Goal: Task Accomplishment & Management: Manage account settings

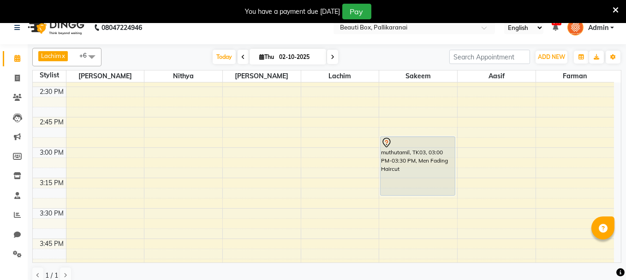
scroll to position [766, 0]
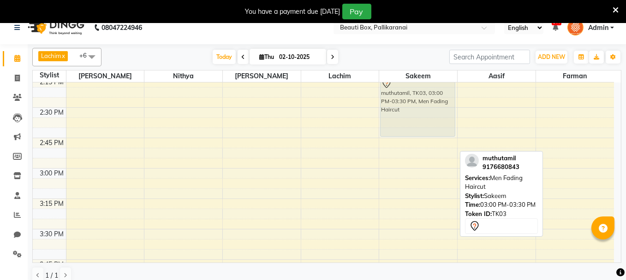
drag, startPoint x: 417, startPoint y: 168, endPoint x: 416, endPoint y: 91, distance: 77.0
click at [416, 91] on div "[PERSON_NAME], TK01, 10:30 AM-11:00 AM, Men Fading Haircut [PERSON_NAME], TK02,…" at bounding box center [418, 168] width 78 height 1703
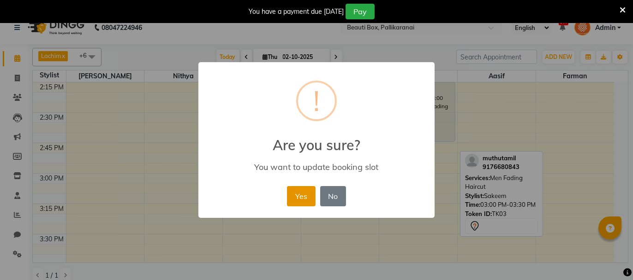
click at [294, 196] on button "Yes" at bounding box center [301, 196] width 28 height 20
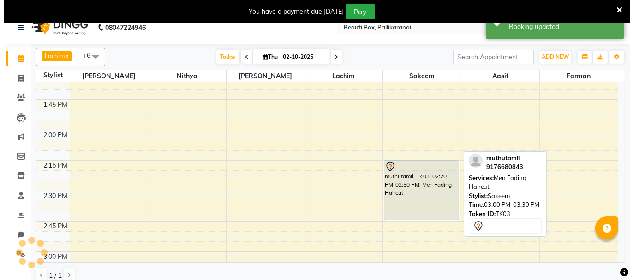
scroll to position [668, 0]
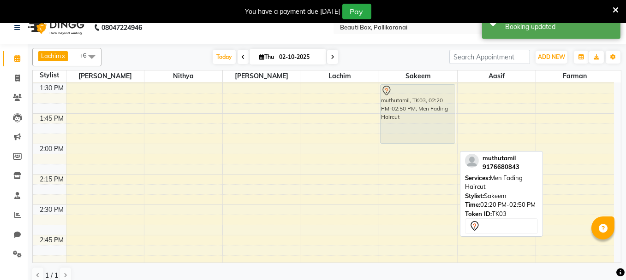
drag, startPoint x: 410, startPoint y: 188, endPoint x: 409, endPoint y: 96, distance: 91.3
click at [409, 96] on div "[PERSON_NAME], TK01, 10:30 AM-11:00 AM, Men Fading Haircut [PERSON_NAME], TK02,…" at bounding box center [418, 265] width 78 height 1703
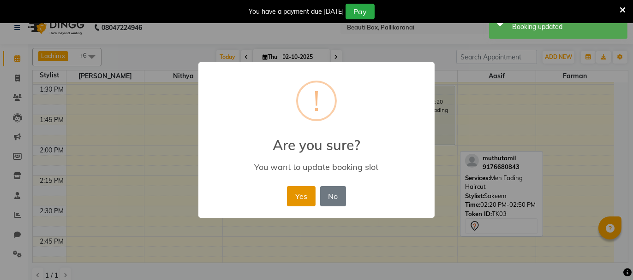
click at [294, 191] on button "Yes" at bounding box center [301, 196] width 28 height 20
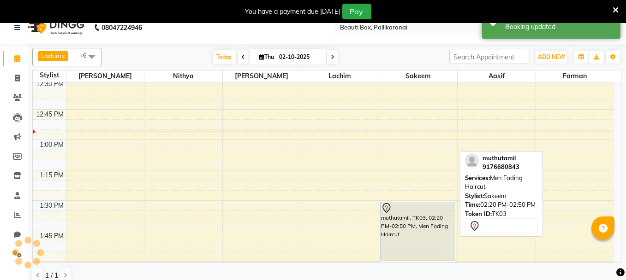
scroll to position [529, 0]
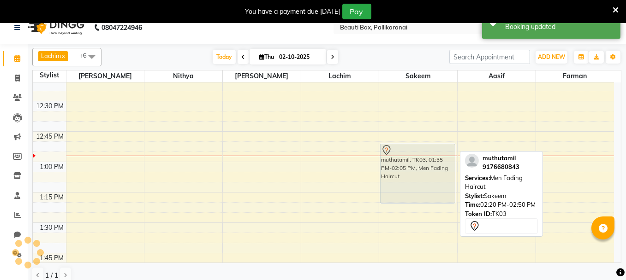
drag, startPoint x: 414, startPoint y: 242, endPoint x: 407, endPoint y: 139, distance: 103.0
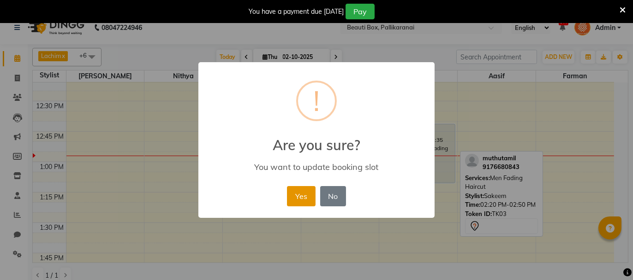
click at [299, 190] on button "Yes" at bounding box center [301, 196] width 28 height 20
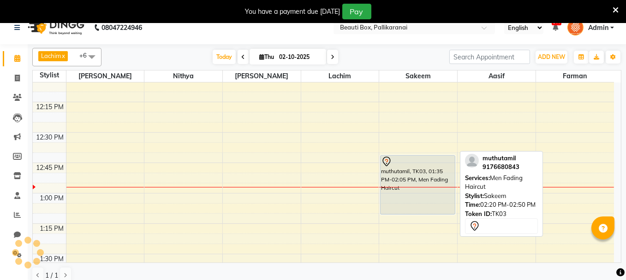
scroll to position [437, 0]
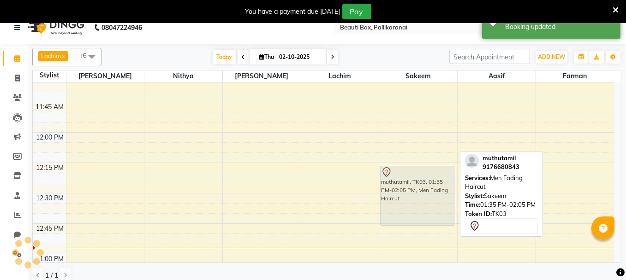
drag, startPoint x: 409, startPoint y: 225, endPoint x: 402, endPoint y: 151, distance: 74.1
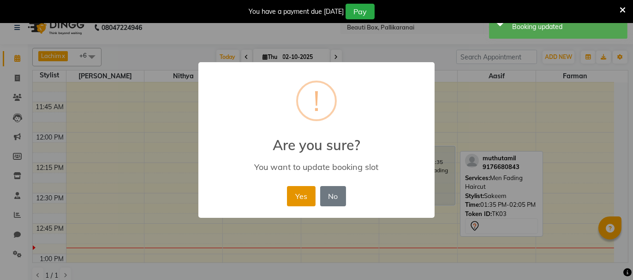
click at [300, 193] on button "Yes" at bounding box center [301, 196] width 28 height 20
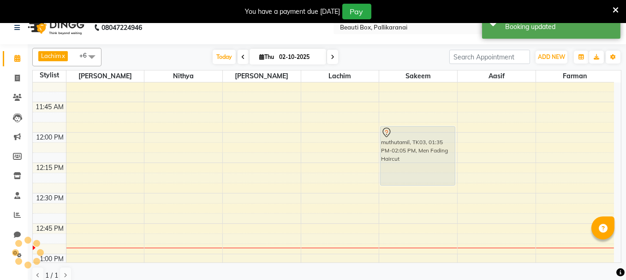
drag, startPoint x: 411, startPoint y: 161, endPoint x: 409, endPoint y: 143, distance: 18.1
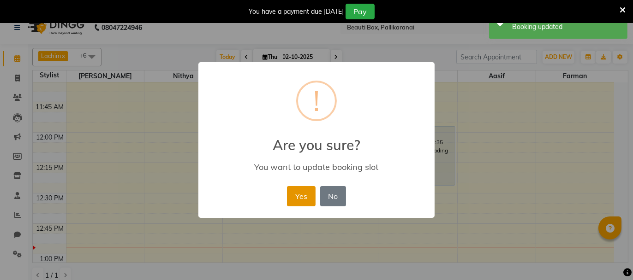
click at [298, 195] on button "Yes" at bounding box center [301, 196] width 28 height 20
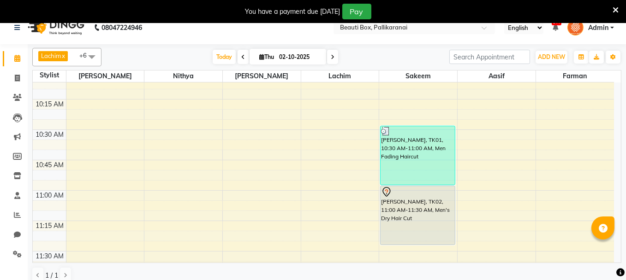
scroll to position [252, 0]
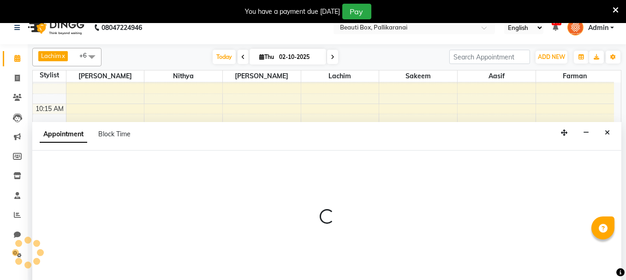
scroll to position [23, 0]
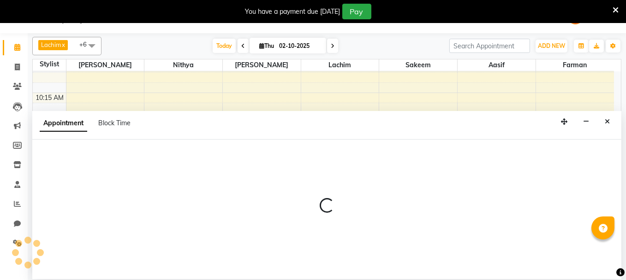
select select "9763"
select select "tentative"
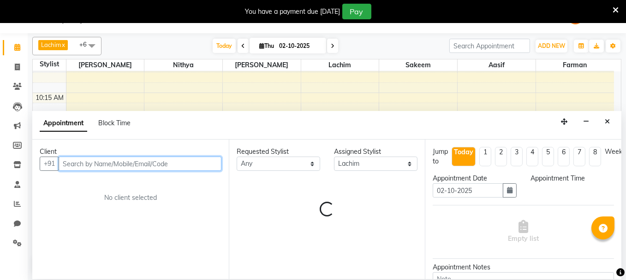
select select "660"
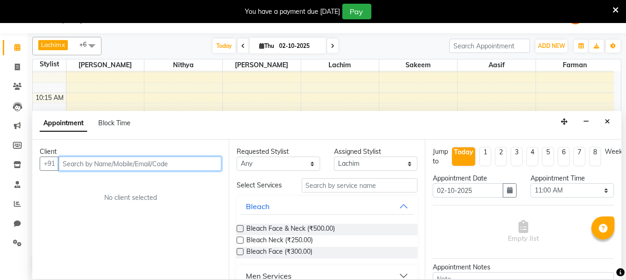
click at [145, 163] on input "text" at bounding box center [140, 164] width 163 height 14
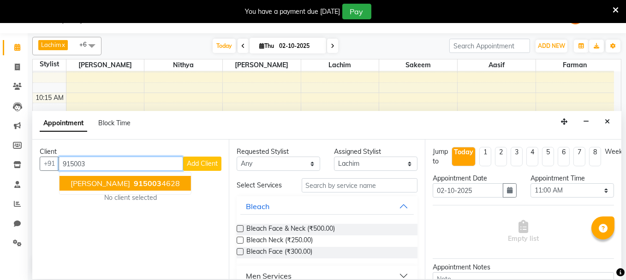
click at [100, 182] on span "[PERSON_NAME]" at bounding box center [100, 183] width 59 height 9
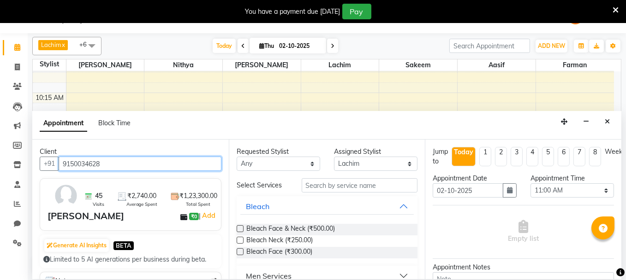
type input "9150034628"
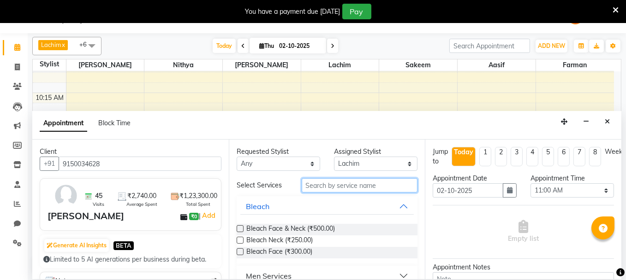
click at [348, 186] on input "text" at bounding box center [360, 185] width 116 height 14
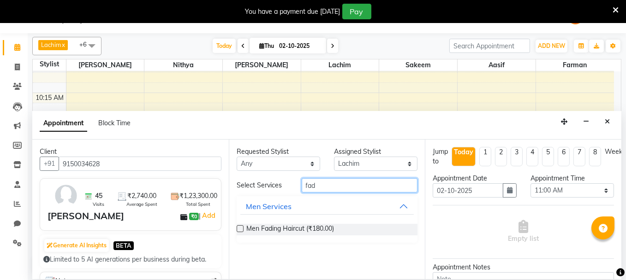
type input "fad"
click at [239, 228] on label at bounding box center [240, 228] width 7 height 7
click at [239, 228] on input "checkbox" at bounding box center [240, 230] width 6 height 6
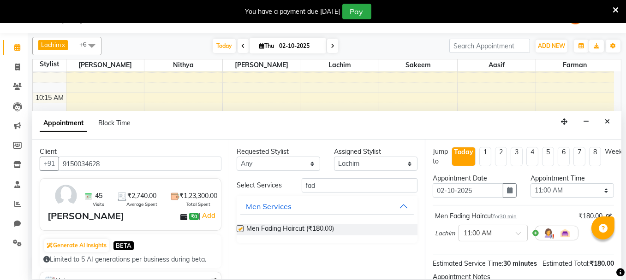
checkbox input "false"
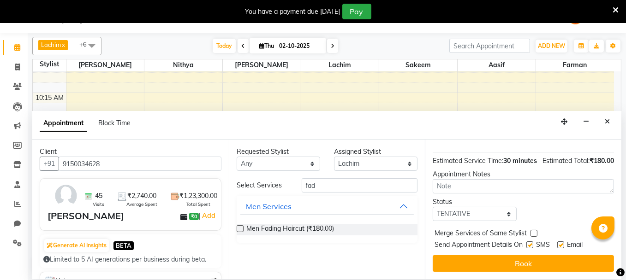
scroll to position [116, 0]
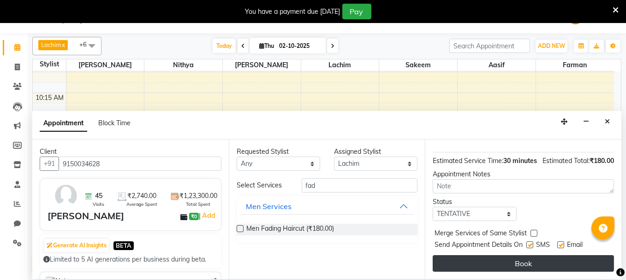
click at [568, 255] on button "Book" at bounding box center [522, 263] width 181 height 17
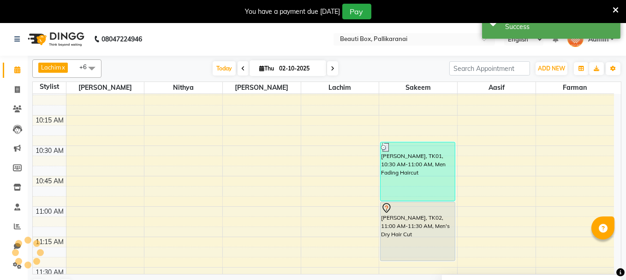
scroll to position [0, 0]
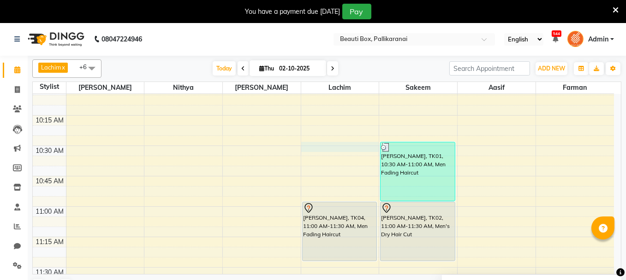
select select "9763"
select select "630"
select select "tentative"
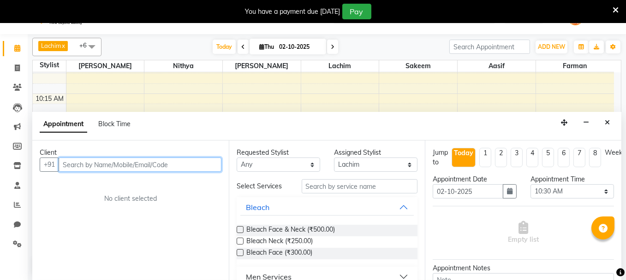
scroll to position [23, 0]
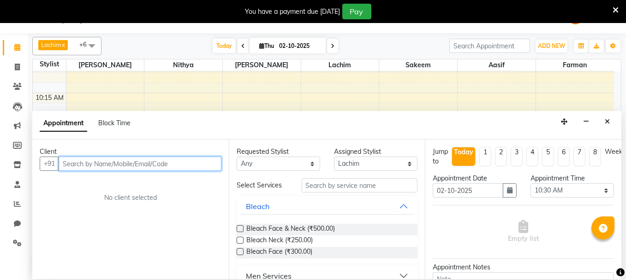
click at [181, 165] on input "text" at bounding box center [140, 164] width 163 height 14
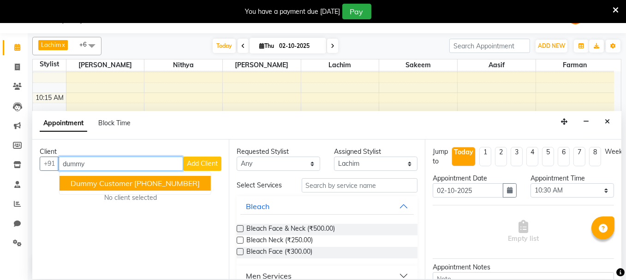
click at [116, 182] on span "Dummy Customer" at bounding box center [102, 183] width 62 height 9
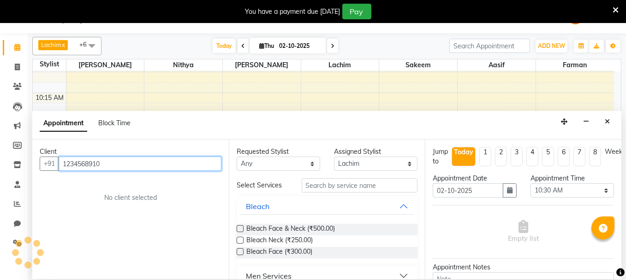
type input "1234568910"
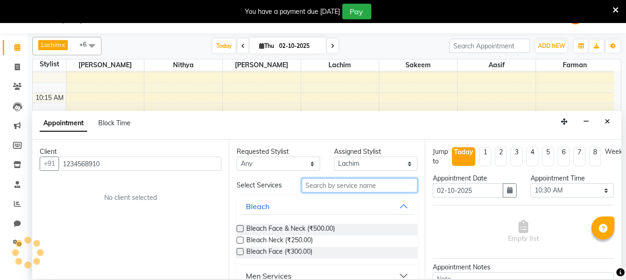
click at [340, 182] on input "text" at bounding box center [360, 185] width 116 height 14
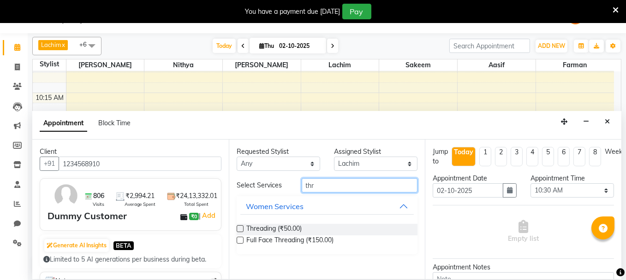
type input "thr"
click at [238, 227] on label at bounding box center [240, 228] width 7 height 7
click at [238, 227] on input "checkbox" at bounding box center [240, 230] width 6 height 6
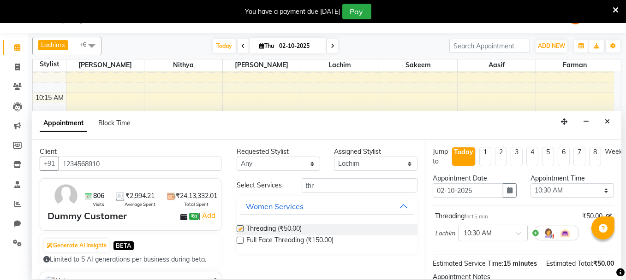
checkbox input "false"
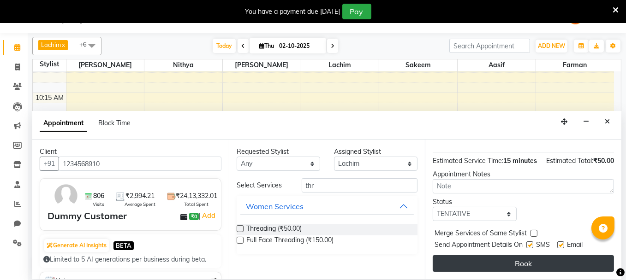
click at [550, 258] on button "Book" at bounding box center [522, 263] width 181 height 17
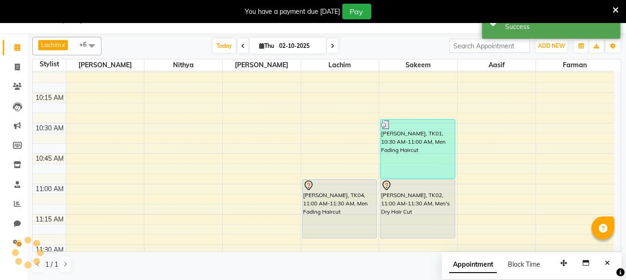
scroll to position [0, 0]
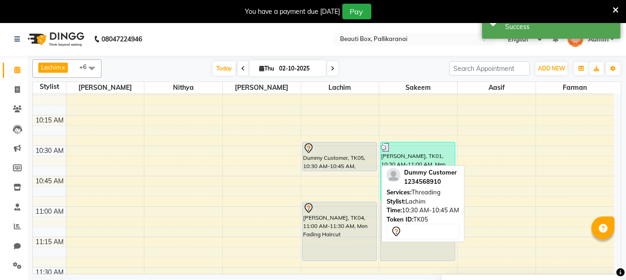
click at [329, 150] on div at bounding box center [339, 148] width 73 height 11
select select "7"
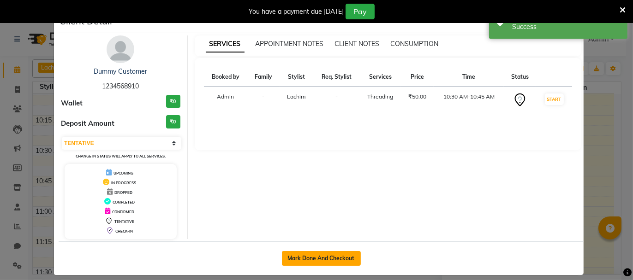
click at [306, 254] on button "Mark Done And Checkout" at bounding box center [321, 258] width 79 height 15
select select "service"
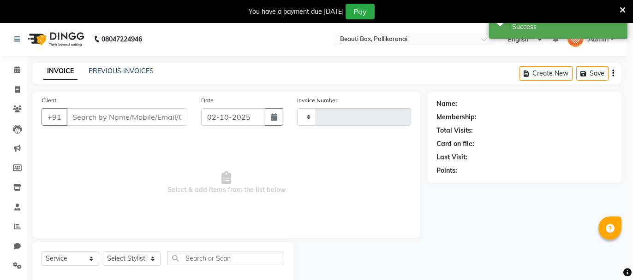
type input "2905"
select select "11"
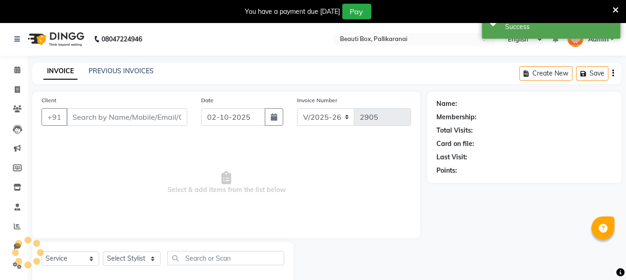
type input "1234568910"
select select "9763"
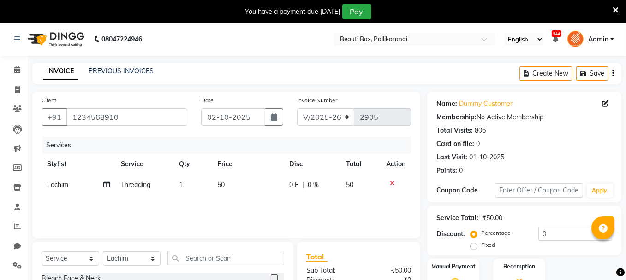
click at [153, 184] on td "Threading" at bounding box center [144, 185] width 58 height 21
select select "9763"
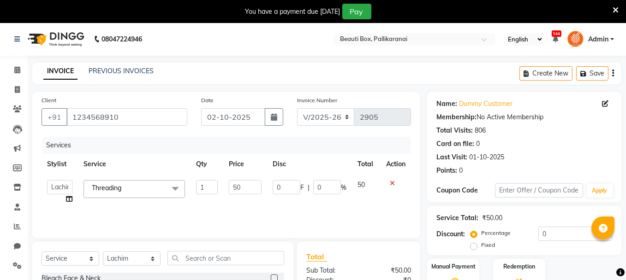
click at [150, 191] on span "Threading x" at bounding box center [133, 189] width 101 height 18
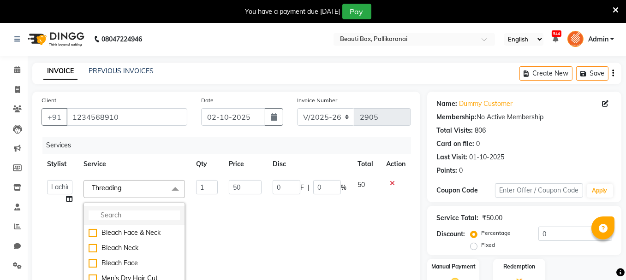
click at [130, 211] on input "multiselect-search" at bounding box center [134, 216] width 91 height 10
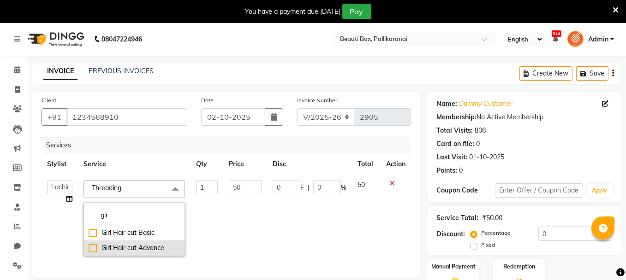
type input "gir"
click at [92, 248] on div "Girl Hair cut Advance" at bounding box center [134, 248] width 91 height 10
checkbox input "true"
click at [190, 219] on td "1" at bounding box center [206, 218] width 33 height 87
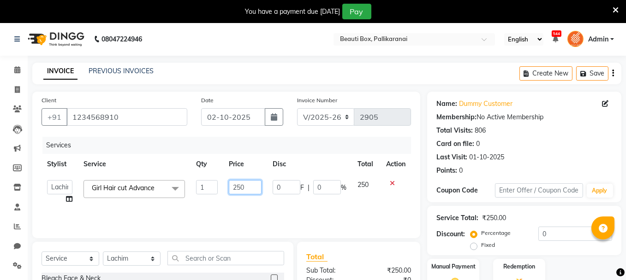
click at [242, 188] on input "250" at bounding box center [245, 187] width 33 height 14
click at [242, 188] on input "20" at bounding box center [245, 187] width 33 height 14
type input "2"
type input "300"
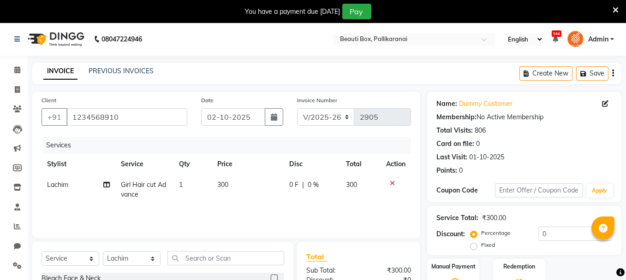
click at [211, 215] on div "Services Stylist Service Qty Price Disc Total Action Lachim Girl Hair cut Advan…" at bounding box center [225, 183] width 369 height 92
click at [207, 262] on input "text" at bounding box center [225, 258] width 117 height 14
type input "wash"
click at [271, 276] on label at bounding box center [274, 278] width 7 height 7
click at [271, 276] on input "checkbox" at bounding box center [274, 279] width 6 height 6
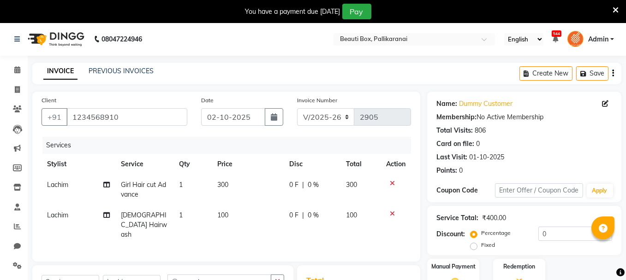
checkbox input "false"
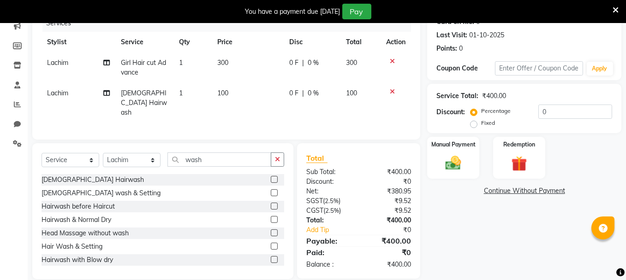
click at [392, 89] on icon at bounding box center [392, 92] width 5 height 6
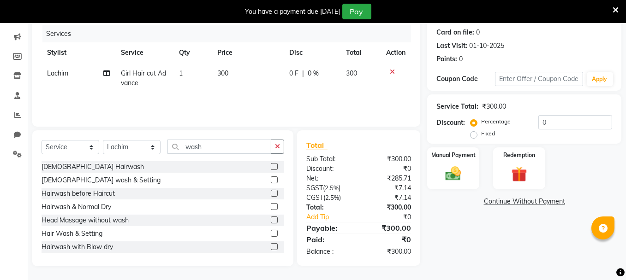
scroll to position [111, 0]
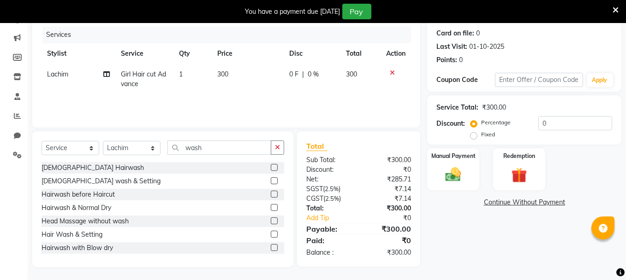
click at [271, 192] on label at bounding box center [274, 194] width 7 height 7
click at [271, 192] on input "checkbox" at bounding box center [274, 195] width 6 height 6
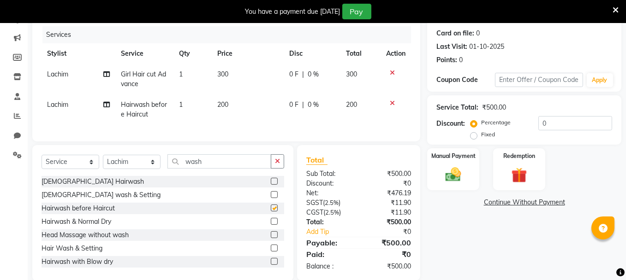
scroll to position [122, 0]
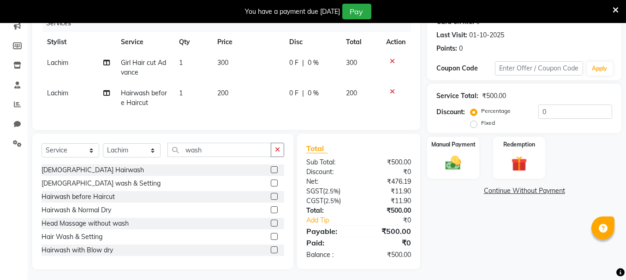
checkbox input "false"
click at [206, 157] on input "wash" at bounding box center [219, 150] width 104 height 14
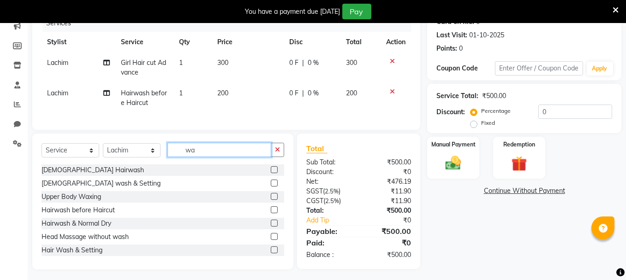
type input "w"
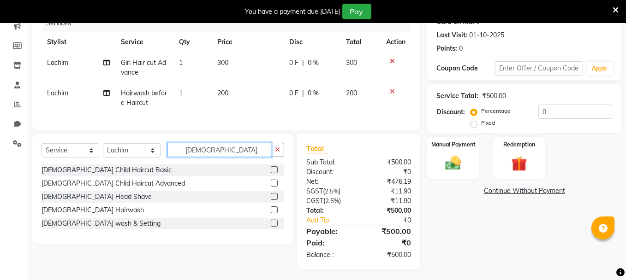
type input "[DEMOGRAPHIC_DATA]"
click at [272, 173] on label at bounding box center [274, 169] width 7 height 7
click at [272, 173] on input "checkbox" at bounding box center [274, 170] width 6 height 6
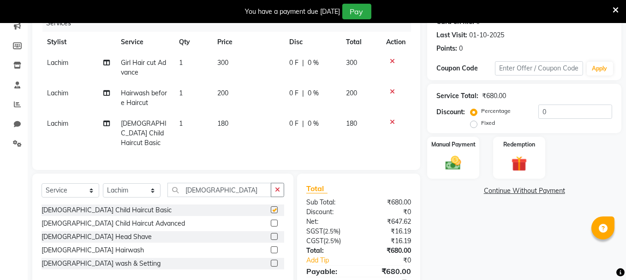
checkbox input "false"
click at [139, 189] on select "Select Stylist [PERSON_NAME] [PERSON_NAME] [PERSON_NAME] Ifzan [PERSON_NAME] La…" at bounding box center [132, 190] width 58 height 14
select select "7616"
click at [103, 183] on select "Select Stylist [PERSON_NAME] [PERSON_NAME] [PERSON_NAME] Ifzan [PERSON_NAME] La…" at bounding box center [132, 190] width 58 height 14
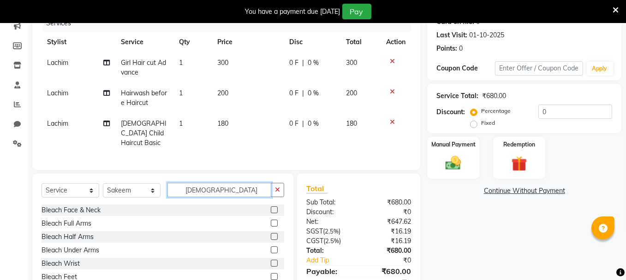
click at [203, 187] on input "[DEMOGRAPHIC_DATA]" at bounding box center [219, 190] width 104 height 14
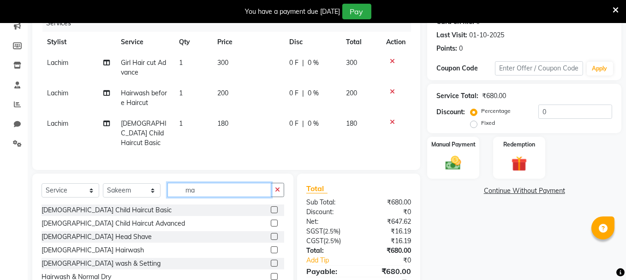
type input "m"
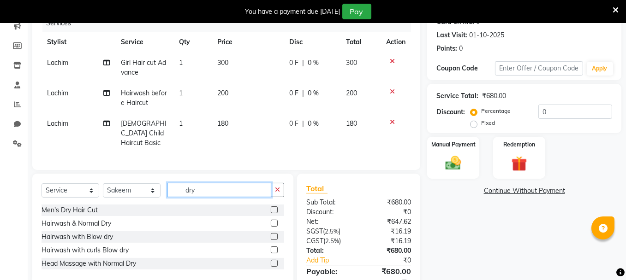
type input "dry"
click at [272, 208] on label at bounding box center [274, 210] width 7 height 7
click at [272, 208] on input "checkbox" at bounding box center [274, 210] width 6 height 6
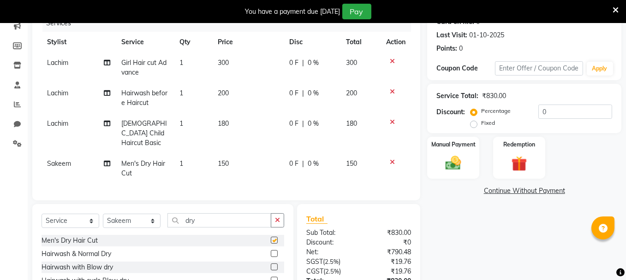
checkbox input "false"
click at [200, 219] on input "dry" at bounding box center [219, 220] width 104 height 14
type input "d"
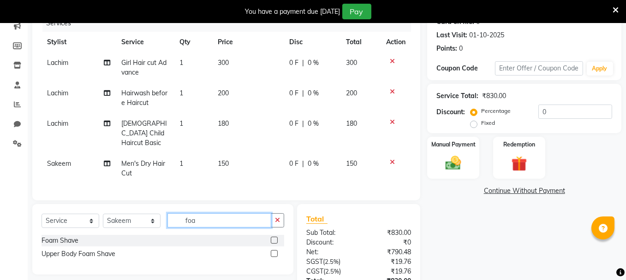
type input "foa"
click at [271, 237] on label at bounding box center [274, 240] width 7 height 7
click at [271, 238] on input "checkbox" at bounding box center [274, 241] width 6 height 6
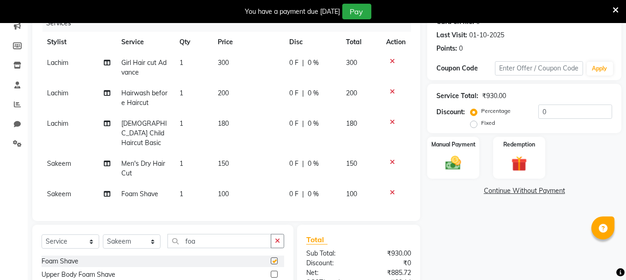
checkbox input "false"
click at [446, 166] on img at bounding box center [453, 163] width 26 height 18
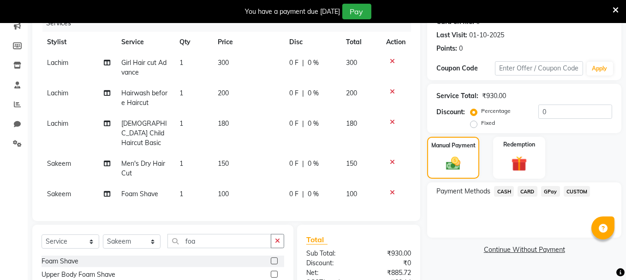
click at [549, 191] on span "GPay" at bounding box center [550, 191] width 19 height 11
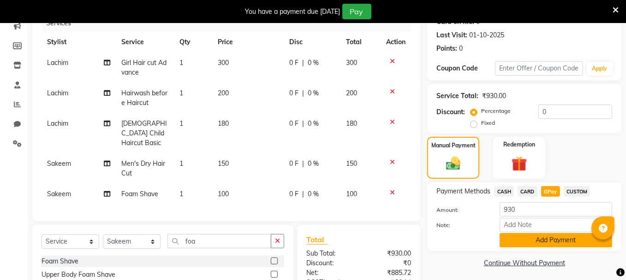
click at [553, 238] on button "Add Payment" at bounding box center [555, 240] width 112 height 14
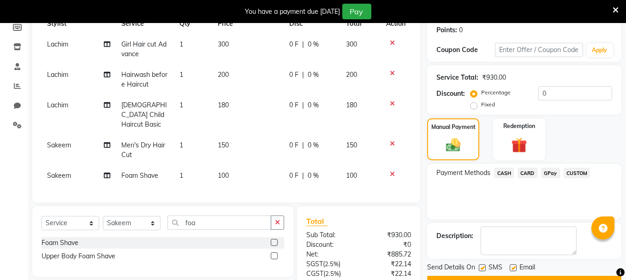
scroll to position [231, 0]
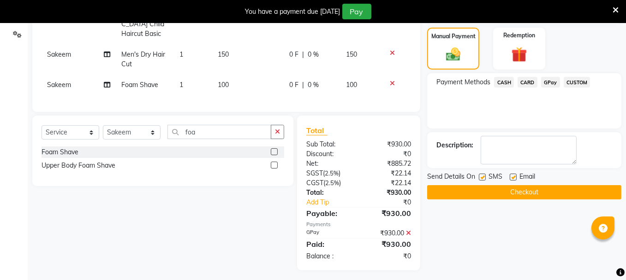
click at [531, 193] on button "Checkout" at bounding box center [524, 192] width 194 height 14
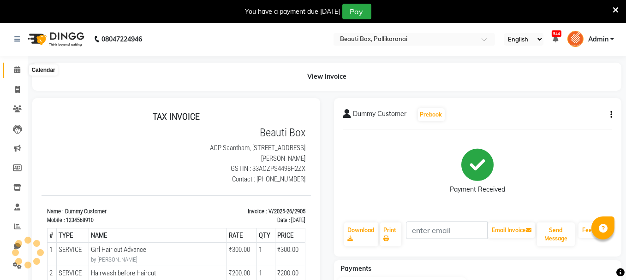
click at [17, 70] on icon at bounding box center [17, 69] width 6 height 7
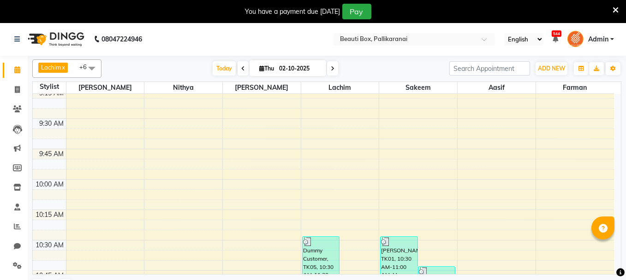
scroll to position [316, 0]
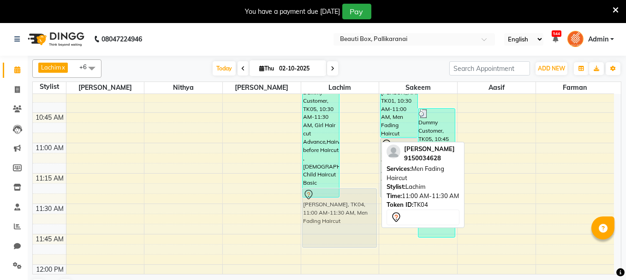
drag, startPoint x: 360, startPoint y: 163, endPoint x: 336, endPoint y: 212, distance: 54.2
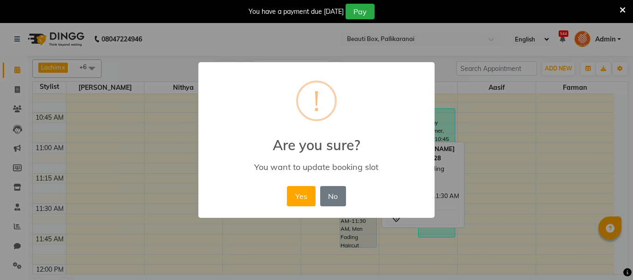
click at [336, 215] on div "× ! Are you sure? You want to update booking slot Yes No No" at bounding box center [316, 140] width 236 height 156
click at [298, 192] on button "Yes" at bounding box center [301, 196] width 28 height 20
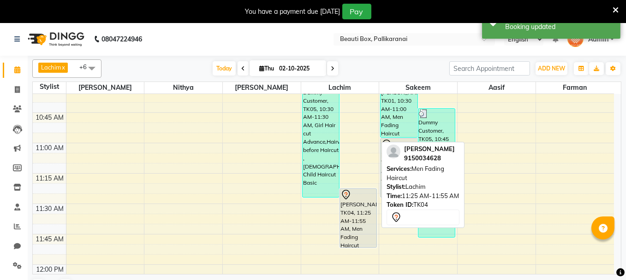
click at [359, 206] on div "[PERSON_NAME], TK04, 11:25 AM-11:55 AM, Men Fading Haircut" at bounding box center [358, 218] width 36 height 59
select select "7"
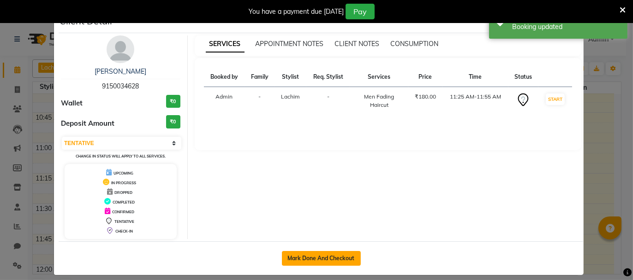
click at [321, 254] on button "Mark Done And Checkout" at bounding box center [321, 258] width 79 height 15
select select "service"
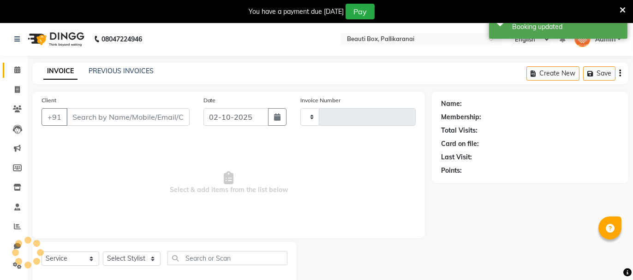
type input "2906"
select select "11"
type input "9150034628"
select select "9763"
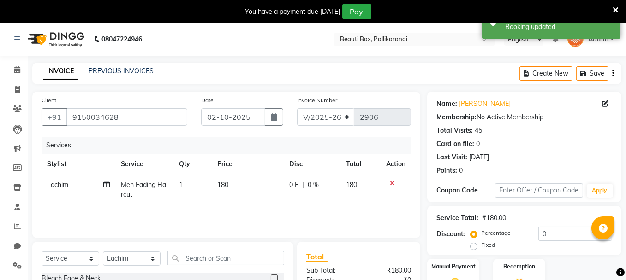
click at [226, 189] on td "180" at bounding box center [248, 190] width 72 height 30
select select "9763"
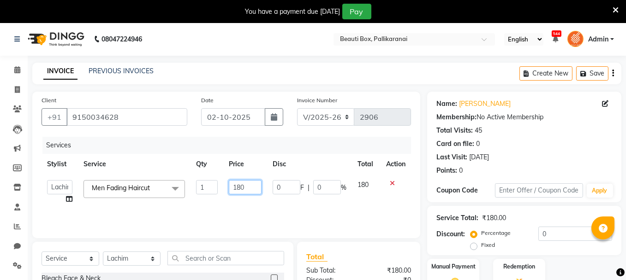
click at [241, 185] on input "180" at bounding box center [245, 187] width 33 height 14
type input "200"
click at [248, 207] on div "Services Stylist Service Qty Price Disc Total Action [PERSON_NAME] [PERSON_NAME…" at bounding box center [225, 183] width 369 height 92
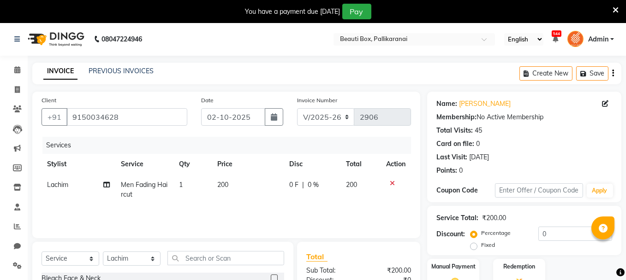
scroll to position [111, 0]
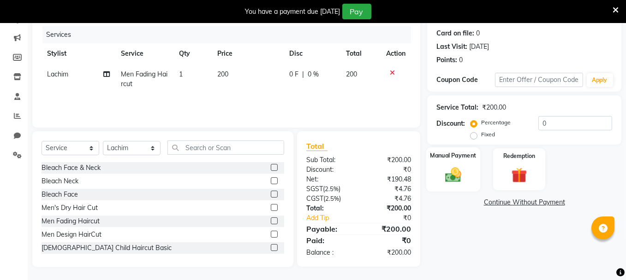
click at [461, 166] on img at bounding box center [453, 175] width 26 height 18
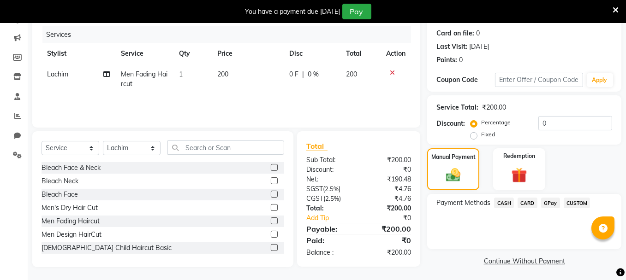
click at [551, 203] on span "GPay" at bounding box center [550, 203] width 19 height 11
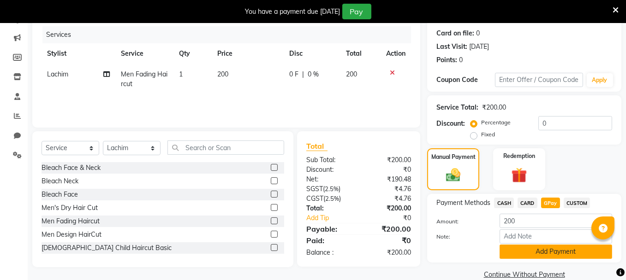
click at [536, 248] on button "Add Payment" at bounding box center [555, 252] width 112 height 14
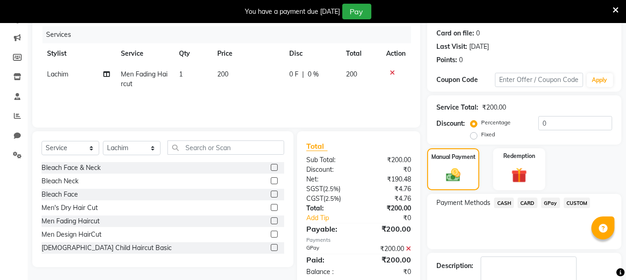
scroll to position [164, 0]
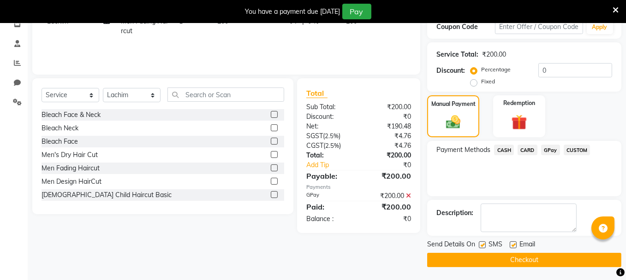
click at [553, 256] on button "Checkout" at bounding box center [524, 260] width 194 height 14
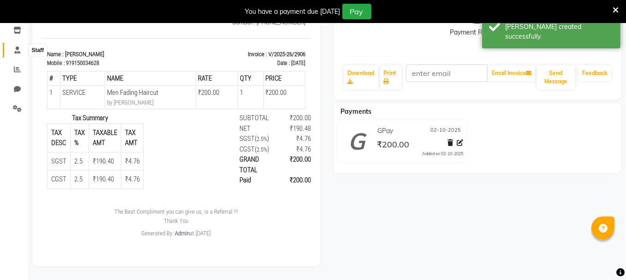
click at [18, 47] on icon at bounding box center [17, 50] width 6 height 7
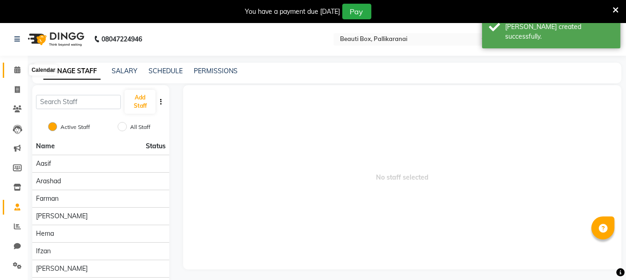
click at [16, 70] on icon at bounding box center [17, 69] width 6 height 7
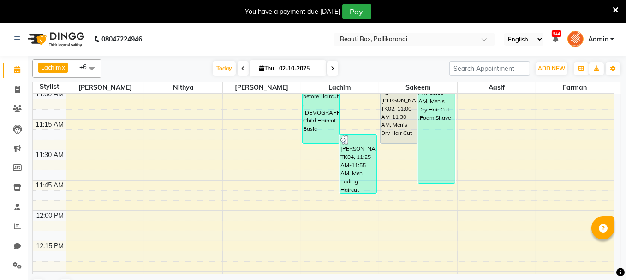
scroll to position [351, 0]
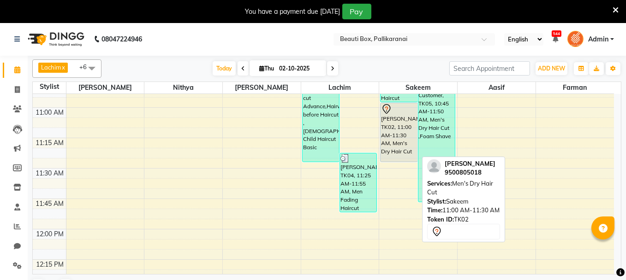
click at [385, 123] on div "[PERSON_NAME], TK02, 11:00 AM-11:30 AM, Men's Dry Hair Cut" at bounding box center [398, 132] width 36 height 59
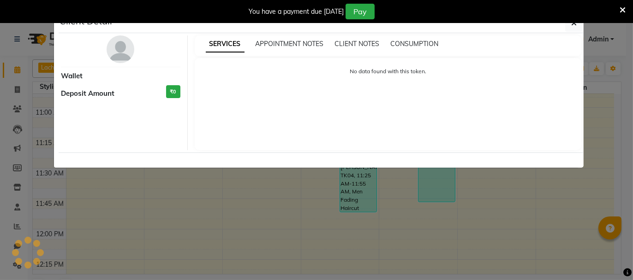
select select "7"
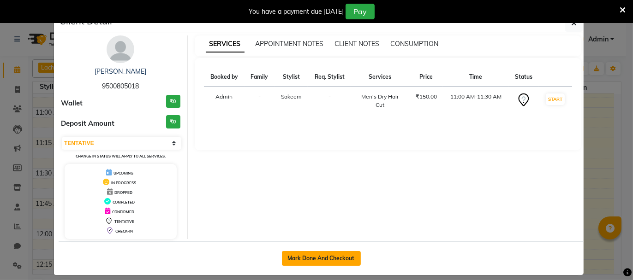
click at [321, 256] on button "Mark Done And Checkout" at bounding box center [321, 258] width 79 height 15
select select "service"
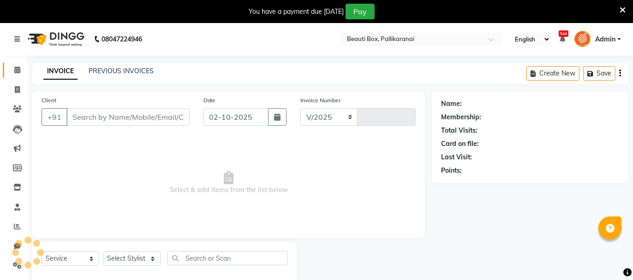
select select "11"
type input "2907"
type input "9500805018"
select select "7616"
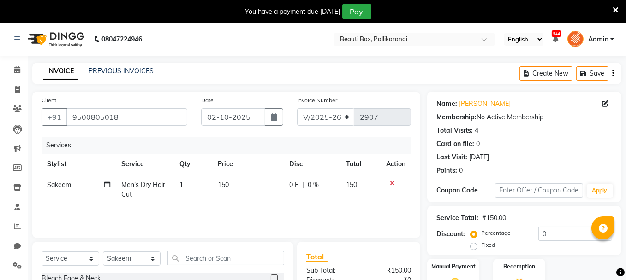
click at [224, 191] on td "150" at bounding box center [247, 190] width 71 height 30
select select "7616"
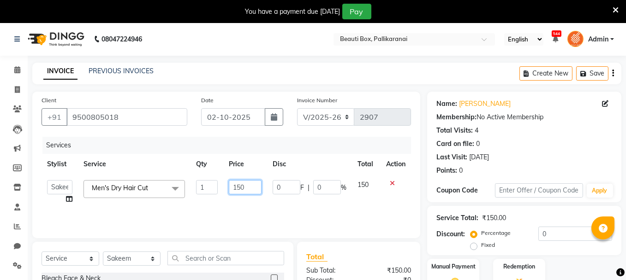
click at [242, 186] on input "150" at bounding box center [245, 187] width 33 height 14
type input "200"
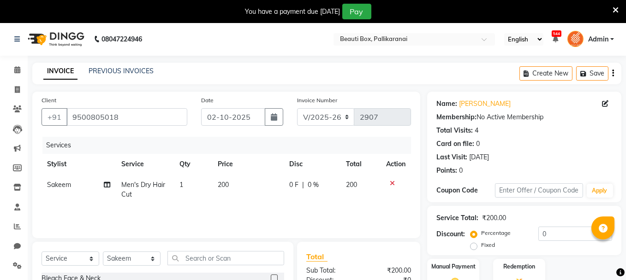
click at [248, 206] on div "Services Stylist Service Qty Price Disc Total Action Sakeem Men's Dry Hair Cut …" at bounding box center [225, 183] width 369 height 92
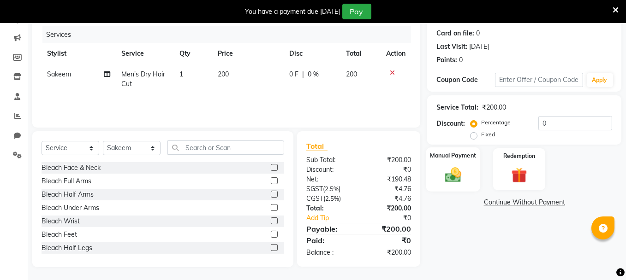
click at [460, 175] on img at bounding box center [453, 175] width 26 height 18
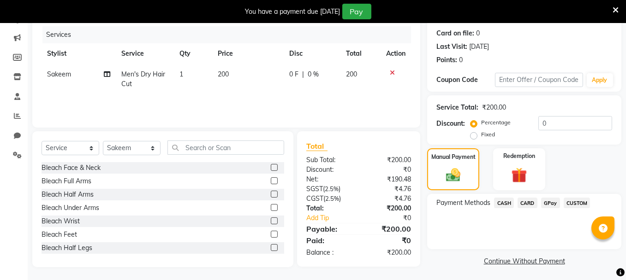
click at [550, 200] on span "GPay" at bounding box center [550, 203] width 19 height 11
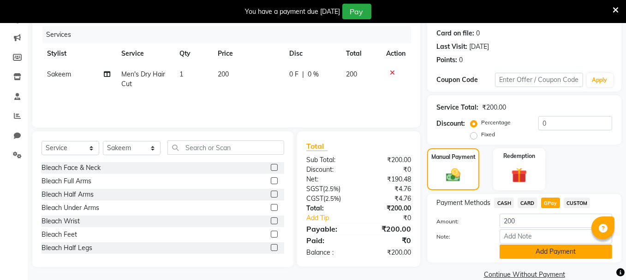
click at [545, 253] on button "Add Payment" at bounding box center [555, 252] width 112 height 14
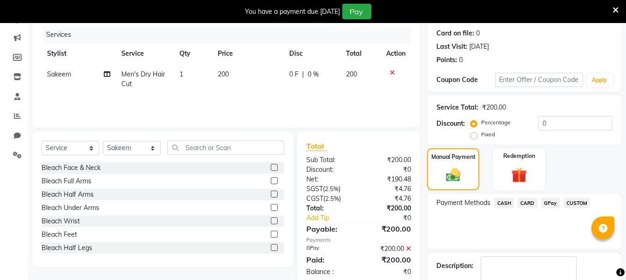
scroll to position [164, 0]
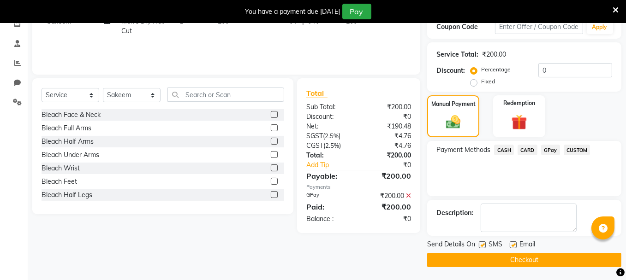
click at [566, 253] on button "Checkout" at bounding box center [524, 260] width 194 height 14
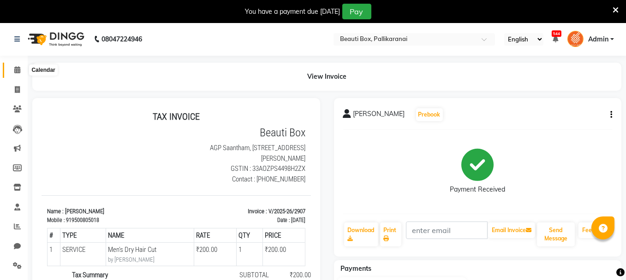
click at [17, 68] on icon at bounding box center [17, 69] width 6 height 7
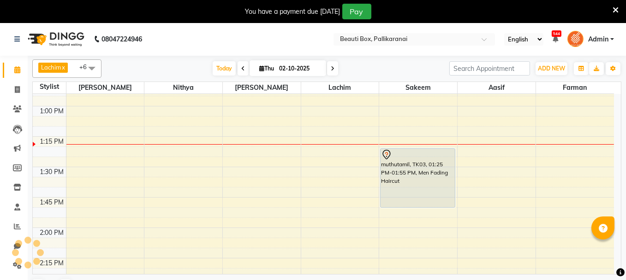
scroll to position [547, 0]
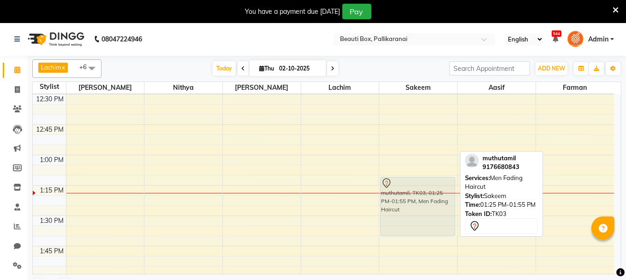
drag, startPoint x: 407, startPoint y: 225, endPoint x: 405, endPoint y: 166, distance: 59.0
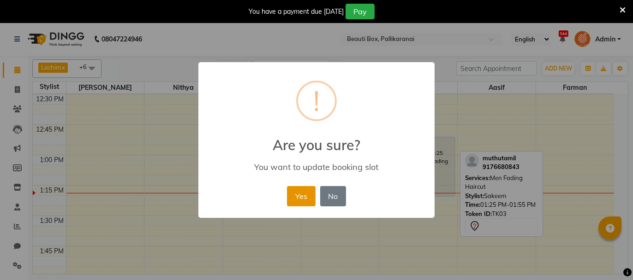
click at [302, 191] on button "Yes" at bounding box center [301, 196] width 28 height 20
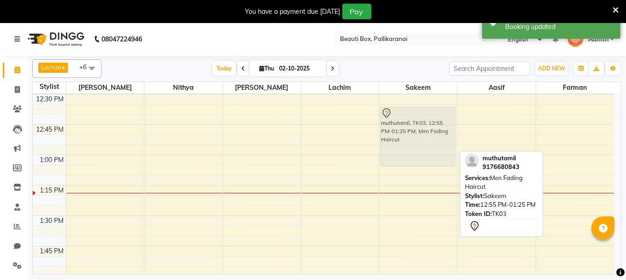
drag, startPoint x: 408, startPoint y: 150, endPoint x: 396, endPoint y: 113, distance: 38.3
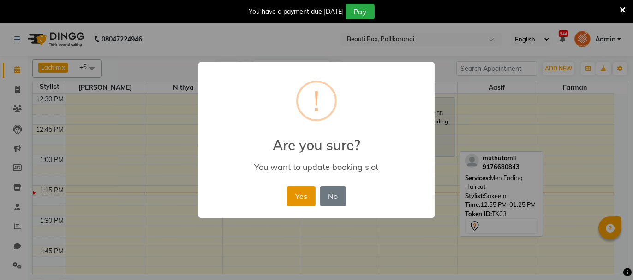
click at [296, 197] on button "Yes" at bounding box center [301, 196] width 28 height 20
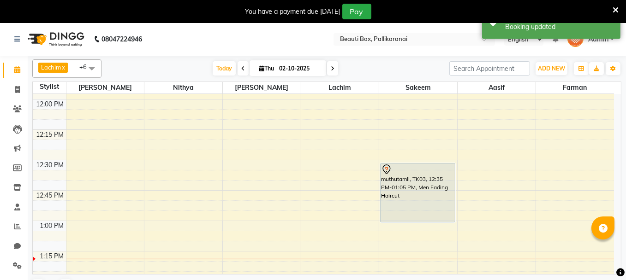
scroll to position [473, 0]
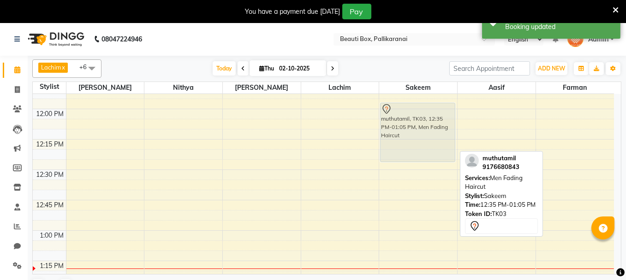
drag, startPoint x: 409, startPoint y: 177, endPoint x: 404, endPoint y: 112, distance: 66.1
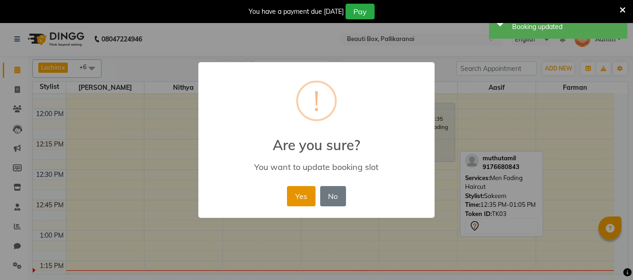
click at [308, 195] on button "Yes" at bounding box center [301, 196] width 28 height 20
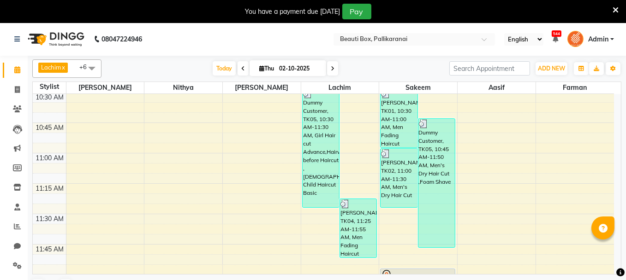
scroll to position [287, 0]
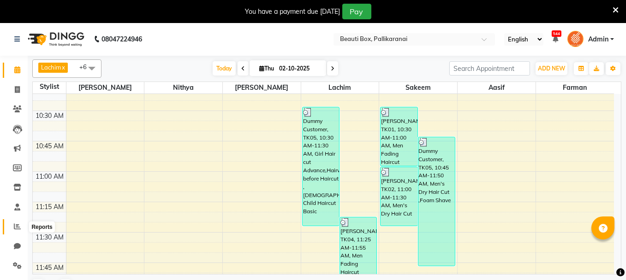
click at [18, 225] on icon at bounding box center [17, 226] width 7 height 7
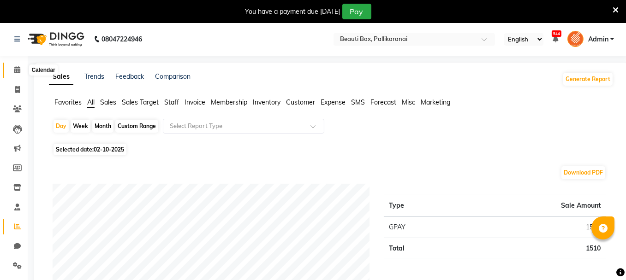
click at [16, 70] on icon at bounding box center [17, 69] width 6 height 7
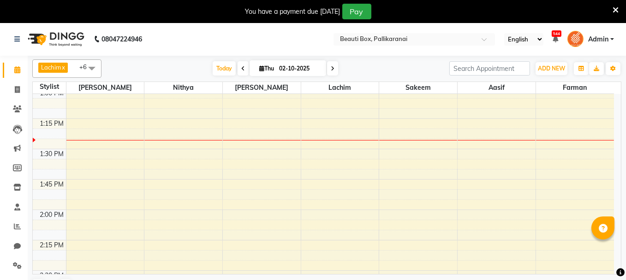
scroll to position [599, 0]
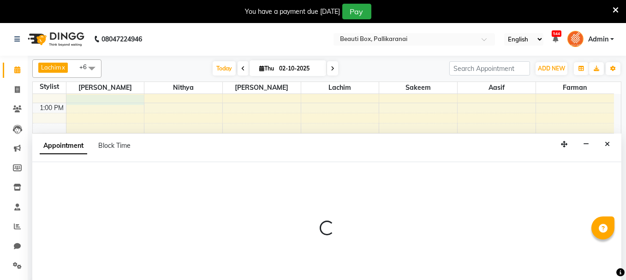
scroll to position [23, 0]
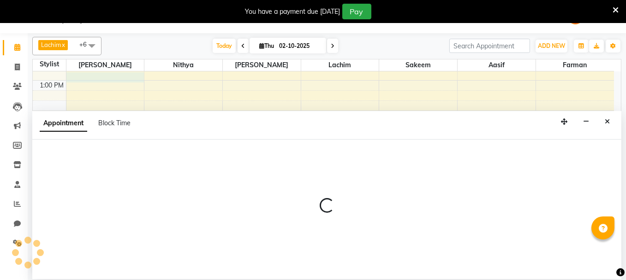
select select "1755"
select select "780"
select select "tentative"
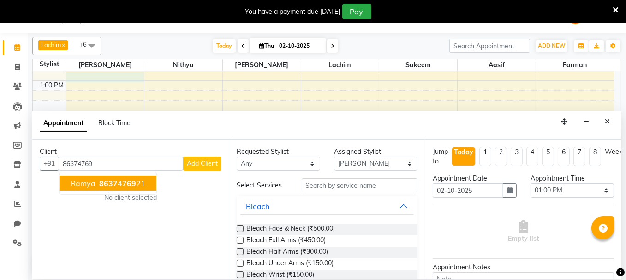
click at [140, 197] on div "No client selected" at bounding box center [130, 198] width 137 height 10
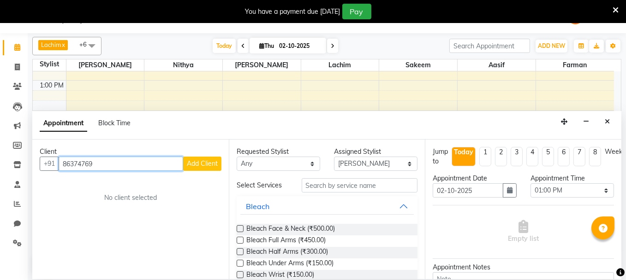
click at [120, 169] on input "86374769" at bounding box center [121, 164] width 124 height 14
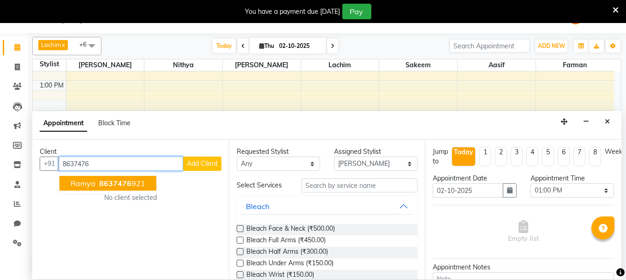
click at [116, 182] on span "8637476" at bounding box center [115, 183] width 32 height 9
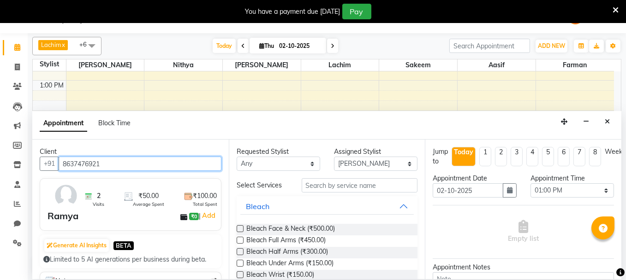
type input "8637476921"
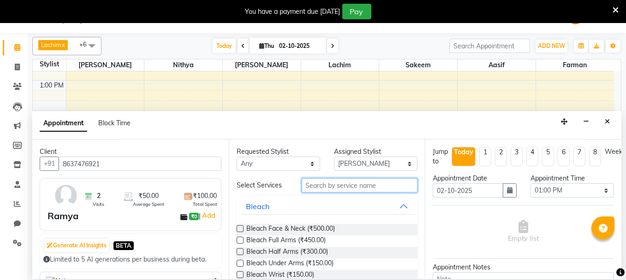
click at [337, 185] on input "text" at bounding box center [360, 185] width 116 height 14
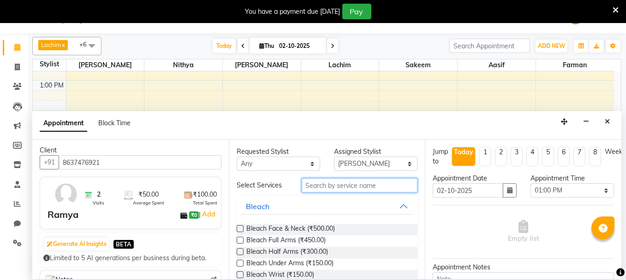
scroll to position [0, 0]
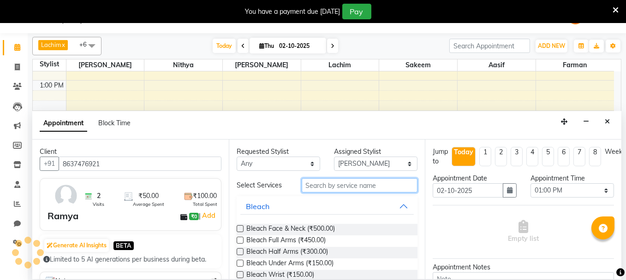
click at [333, 189] on input "text" at bounding box center [360, 185] width 116 height 14
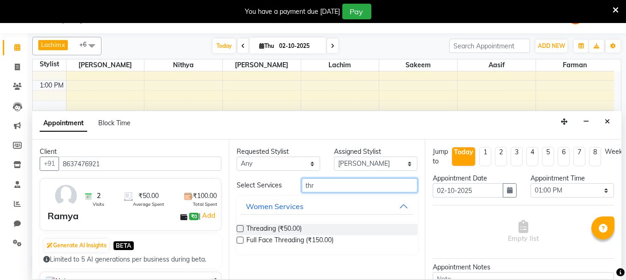
type input "thr"
click at [240, 227] on label at bounding box center [240, 228] width 7 height 7
click at [240, 227] on input "checkbox" at bounding box center [240, 230] width 6 height 6
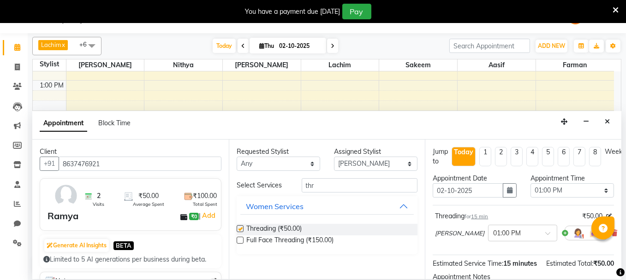
checkbox input "false"
click at [376, 166] on select "Select [PERSON_NAME] [PERSON_NAME] [PERSON_NAME] Ifzan [PERSON_NAME] Lachim Nan…" at bounding box center [375, 164] width 83 height 14
select select "40097"
click at [334, 157] on select "Select [PERSON_NAME] [PERSON_NAME] [PERSON_NAME] Ifzan [PERSON_NAME] Lachim Nan…" at bounding box center [375, 164] width 83 height 14
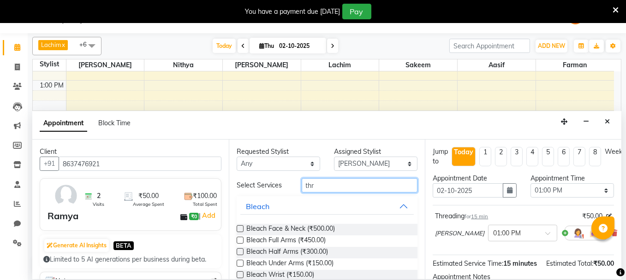
click at [335, 183] on input "thr" at bounding box center [360, 185] width 116 height 14
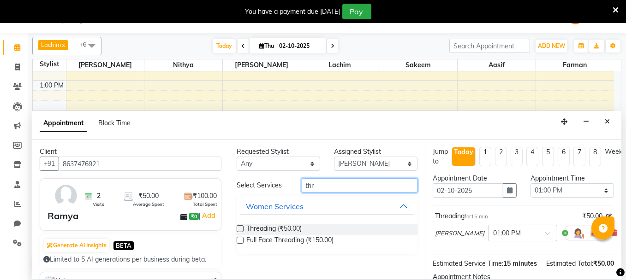
type input "thr"
click at [239, 226] on label at bounding box center [240, 228] width 7 height 7
click at [239, 227] on input "checkbox" at bounding box center [240, 230] width 6 height 6
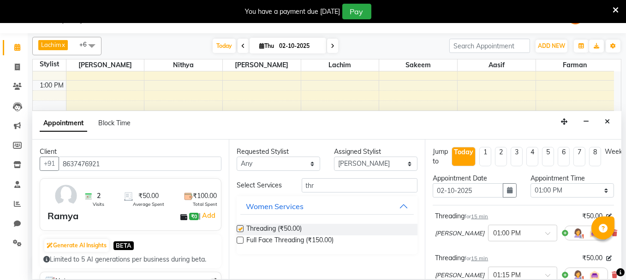
checkbox input "false"
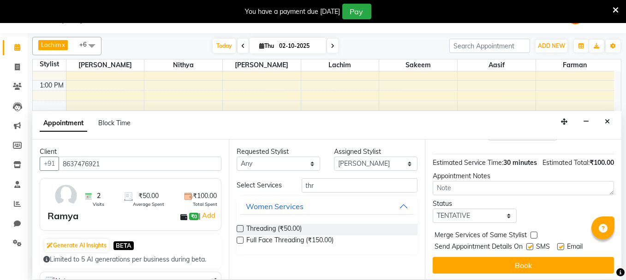
scroll to position [160, 0]
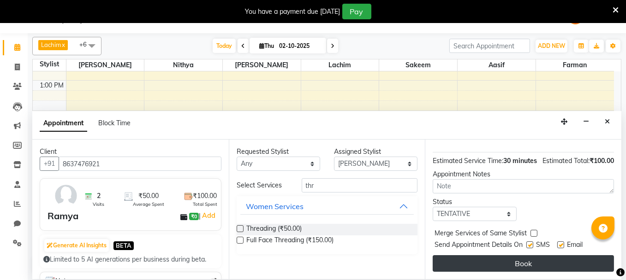
click at [571, 255] on button "Book" at bounding box center [522, 263] width 181 height 17
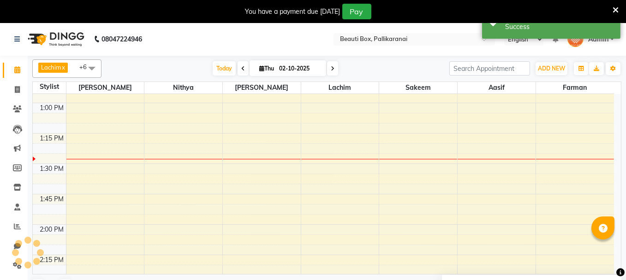
scroll to position [0, 0]
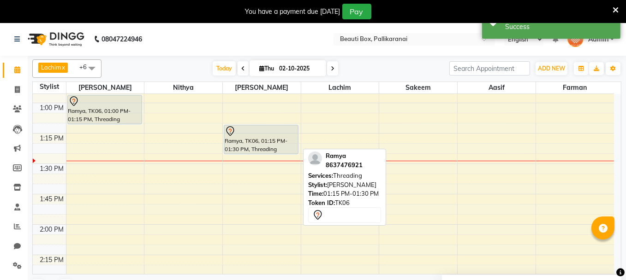
click at [254, 139] on div "Ramya, TK06, 01:15 PM-01:30 PM, Threading" at bounding box center [261, 139] width 74 height 29
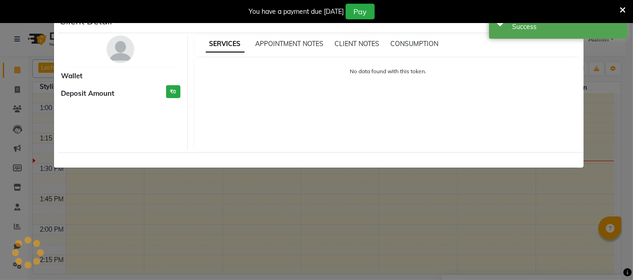
select select "7"
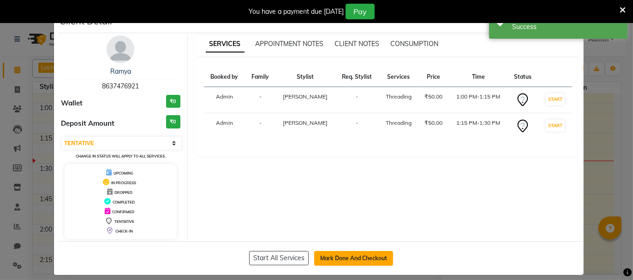
click at [341, 253] on button "Mark Done And Checkout" at bounding box center [353, 258] width 79 height 15
select select "service"
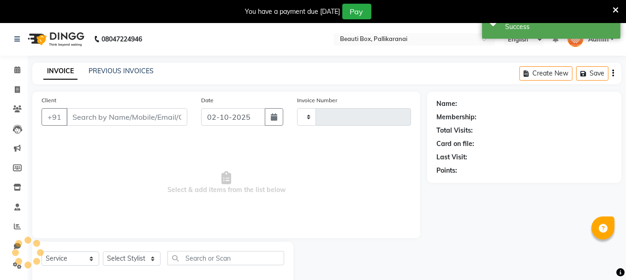
type input "2908"
select select "11"
type input "8637476921"
select select "40097"
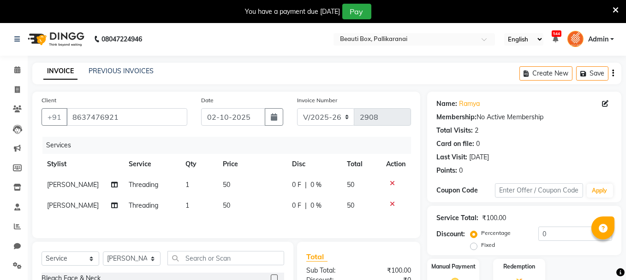
click at [191, 206] on td "1" at bounding box center [199, 205] width 38 height 21
select select "40097"
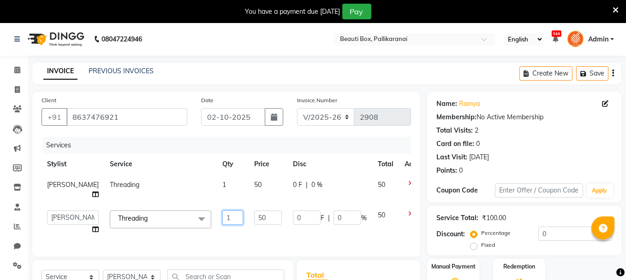
click at [222, 214] on input "1" at bounding box center [232, 218] width 21 height 14
type input "2"
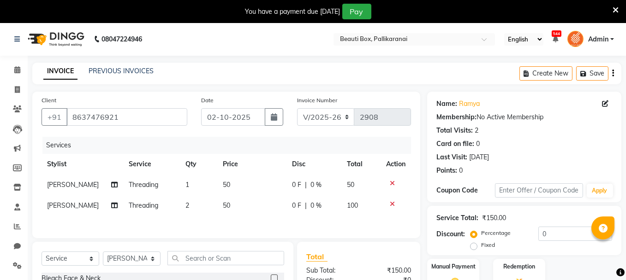
click at [227, 237] on div "Client [PHONE_NUMBER] Date [DATE] Invoice Number V/2025 V/[PHONE_NUMBER] Servic…" at bounding box center [226, 165] width 388 height 147
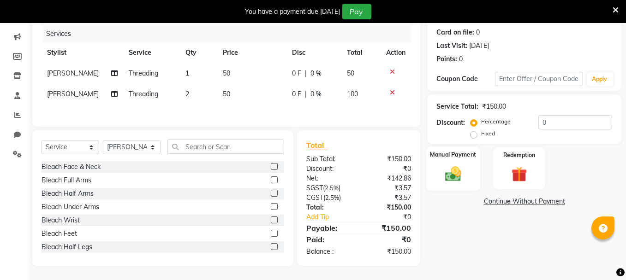
click at [464, 172] on img at bounding box center [453, 174] width 26 height 18
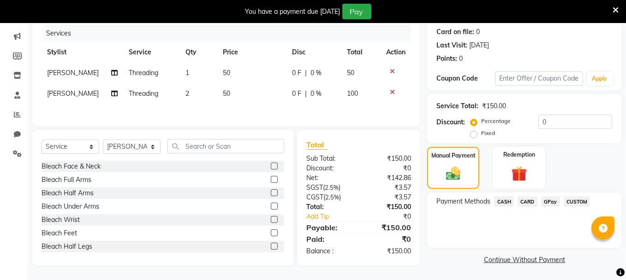
click at [550, 200] on span "GPay" at bounding box center [550, 201] width 19 height 11
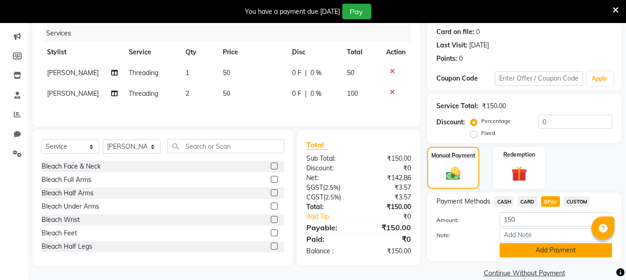
click at [555, 251] on button "Add Payment" at bounding box center [555, 250] width 112 height 14
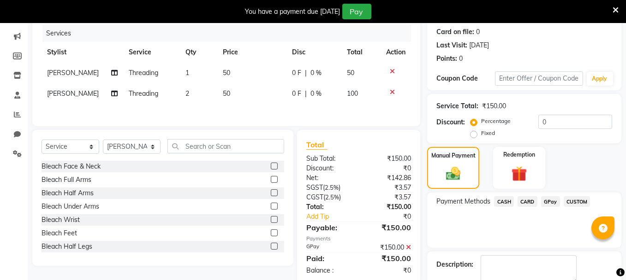
scroll to position [164, 0]
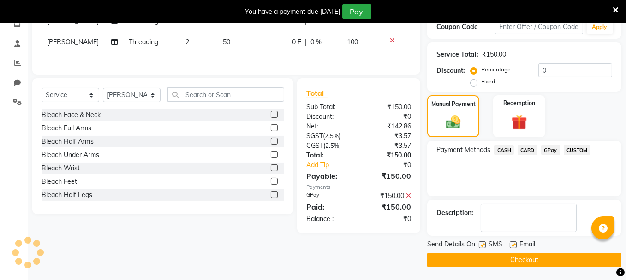
click at [570, 254] on button "Checkout" at bounding box center [524, 260] width 194 height 14
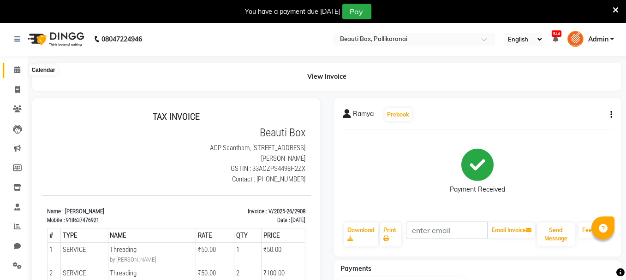
click at [17, 70] on icon at bounding box center [17, 69] width 6 height 7
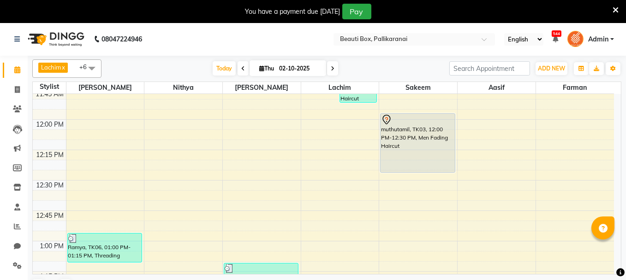
scroll to position [415, 0]
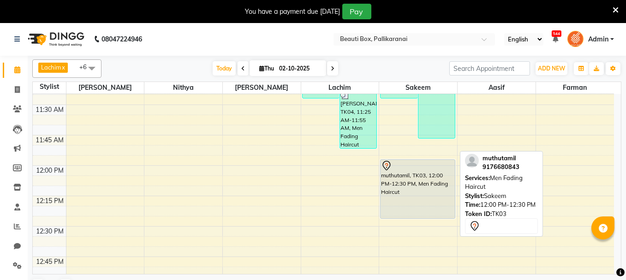
click at [414, 195] on div "muthutamil, TK03, 12:00 PM-12:30 PM, Men Fading Haircut" at bounding box center [417, 189] width 74 height 59
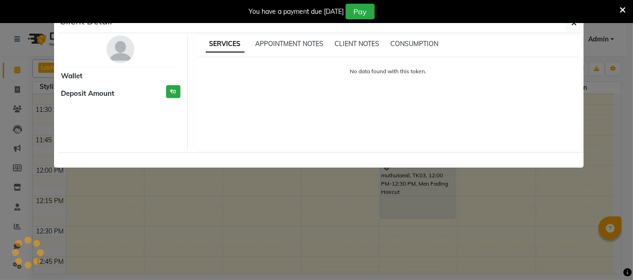
select select "7"
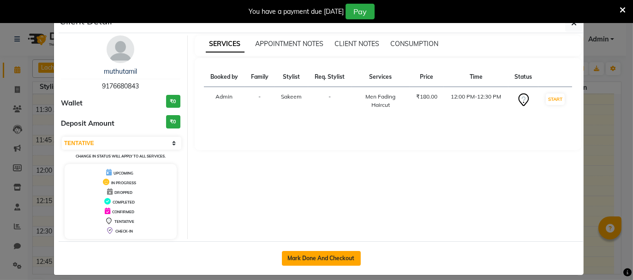
click at [329, 260] on button "Mark Done And Checkout" at bounding box center [321, 258] width 79 height 15
select select "service"
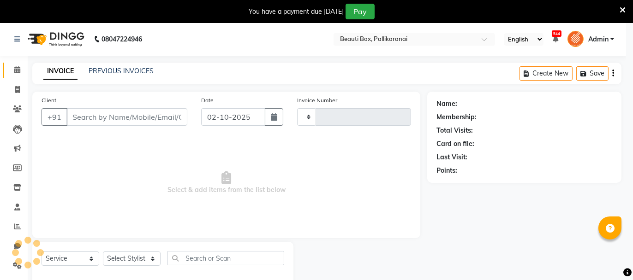
type input "2909"
select select "11"
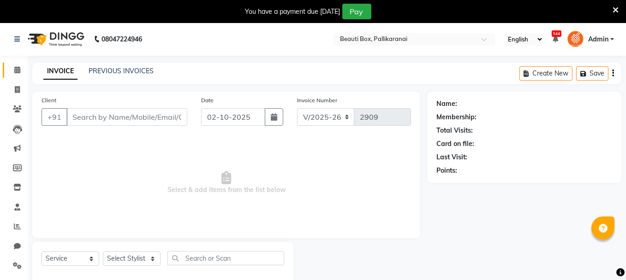
type input "9176680843"
select select "7616"
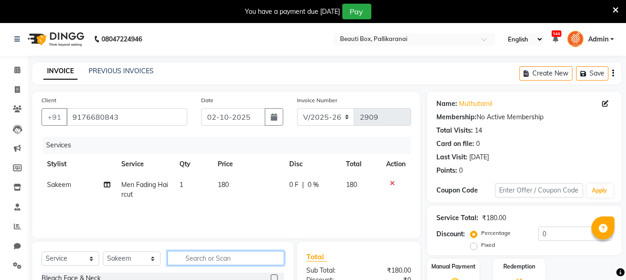
click at [236, 258] on input "text" at bounding box center [225, 258] width 117 height 14
type input "be"
click at [273, 276] on label at bounding box center [274, 278] width 7 height 7
click at [273, 276] on input "checkbox" at bounding box center [274, 279] width 6 height 6
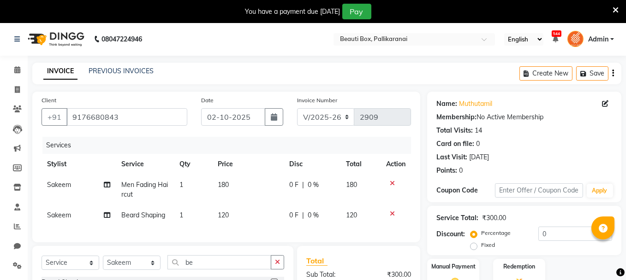
checkbox input "false"
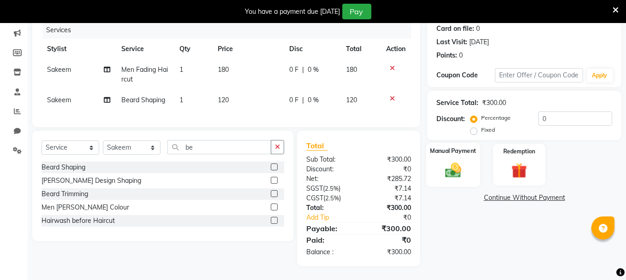
click at [452, 154] on div "Manual Payment" at bounding box center [453, 165] width 54 height 44
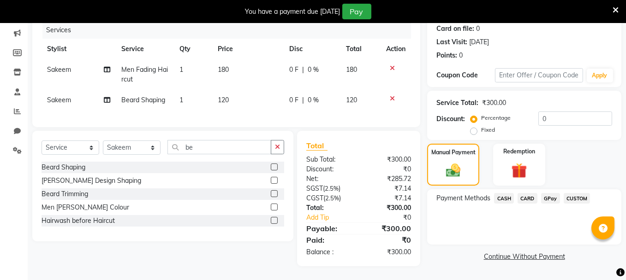
click at [548, 193] on span "GPay" at bounding box center [550, 198] width 19 height 11
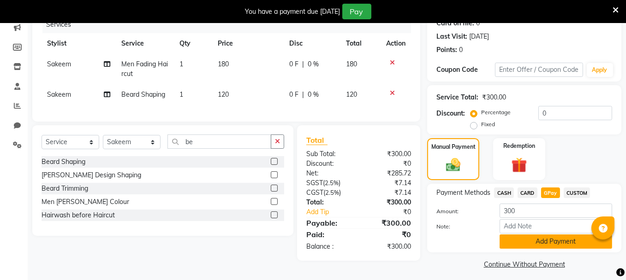
click at [550, 238] on button "Add Payment" at bounding box center [555, 242] width 112 height 14
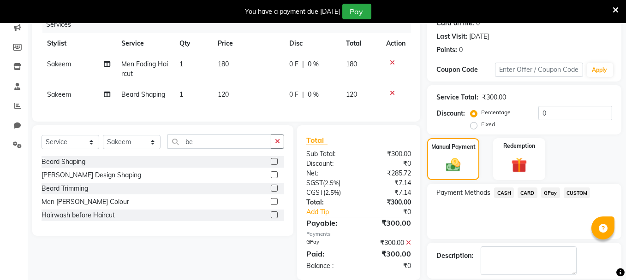
scroll to position [164, 0]
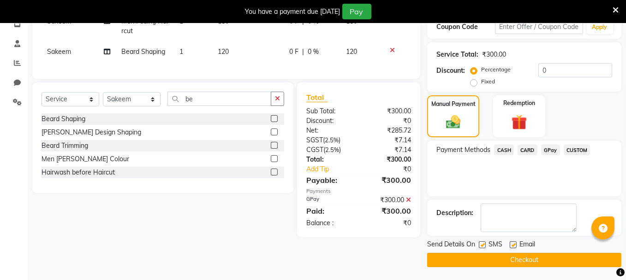
click at [552, 260] on button "Checkout" at bounding box center [524, 260] width 194 height 14
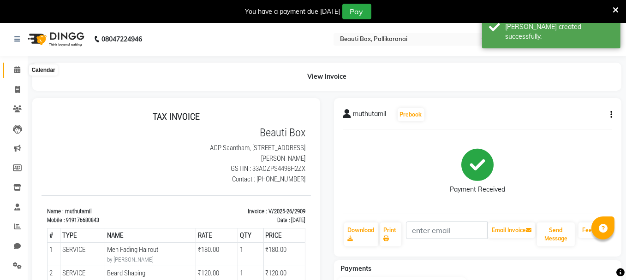
click at [17, 66] on icon at bounding box center [17, 69] width 6 height 7
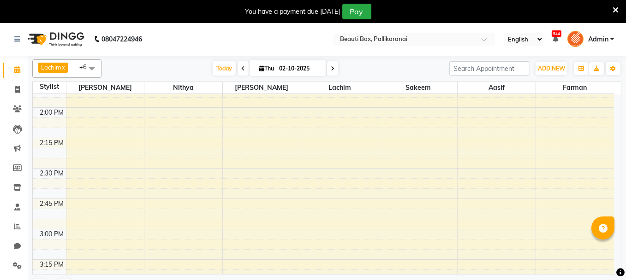
scroll to position [763, 0]
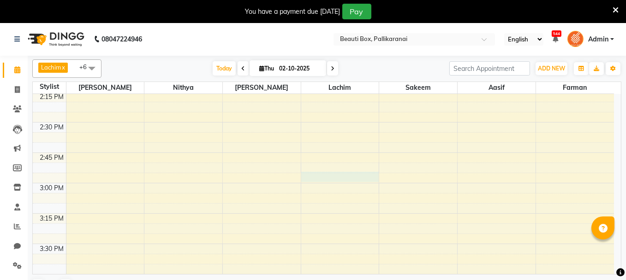
click at [324, 175] on div "8:00 AM 8:15 AM 8:30 AM 8:45 AM 9:00 AM 9:15 AM 9:30 AM 9:45 AM 10:00 AM 10:15 …" at bounding box center [323, 183] width 581 height 1703
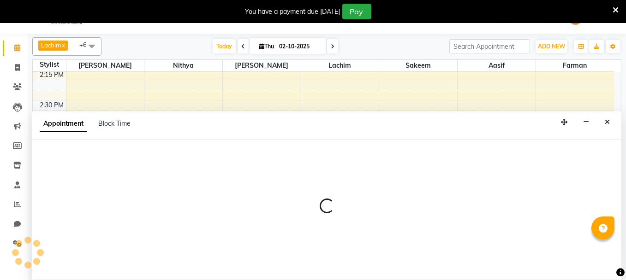
scroll to position [23, 0]
select select "9763"
select select "900"
select select "tentative"
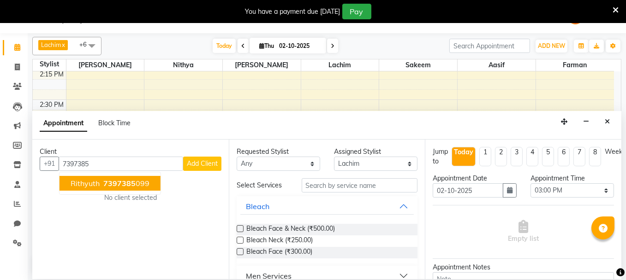
click at [128, 184] on span "7397385" at bounding box center [119, 183] width 32 height 9
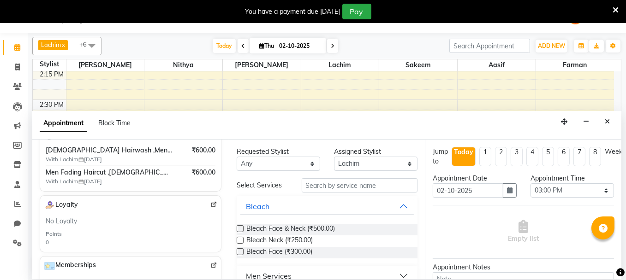
scroll to position [138, 0]
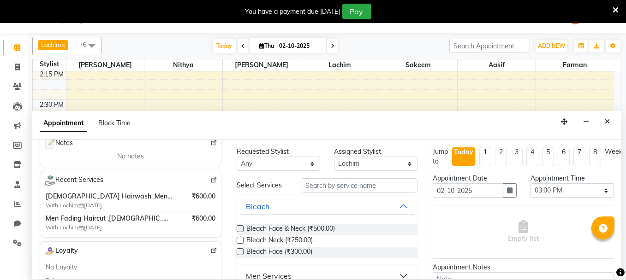
type input "7397385099"
click at [347, 185] on input "text" at bounding box center [360, 185] width 116 height 14
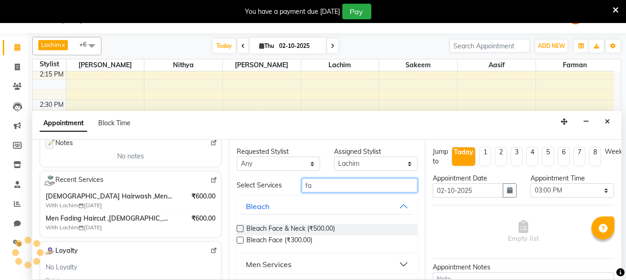
type input "f"
type input "wash"
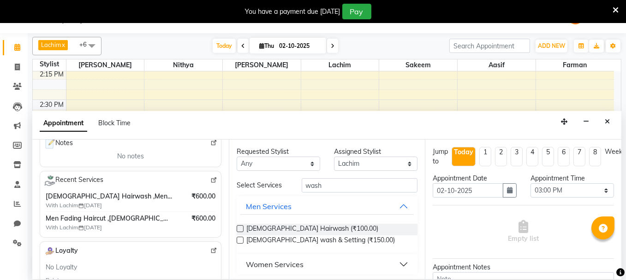
click at [238, 229] on label at bounding box center [240, 228] width 7 height 7
click at [238, 229] on input "checkbox" at bounding box center [240, 230] width 6 height 6
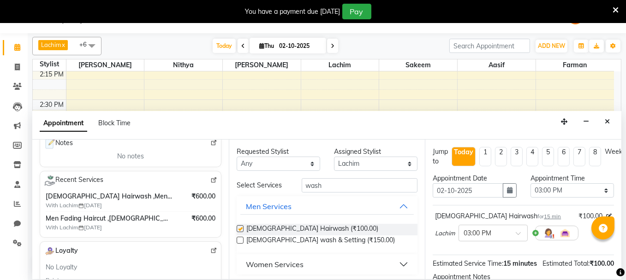
checkbox input "false"
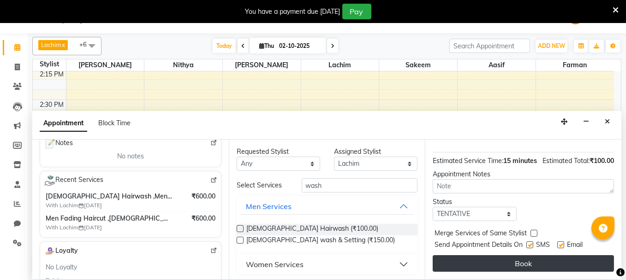
click at [543, 257] on button "Book" at bounding box center [522, 263] width 181 height 17
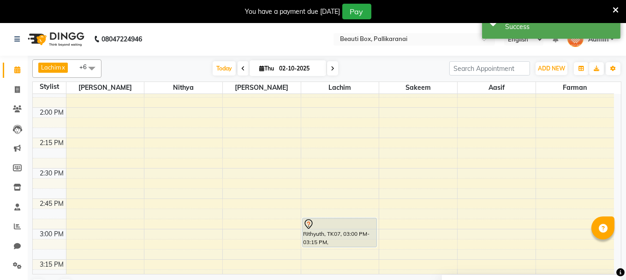
scroll to position [670, 0]
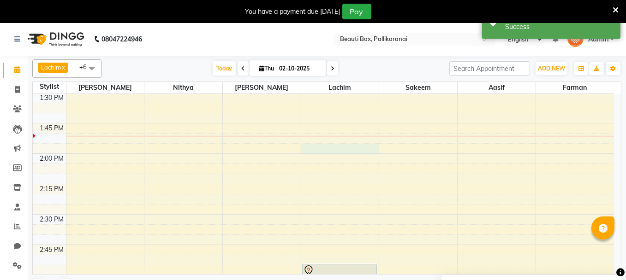
click at [326, 147] on div "8:00 AM 8:15 AM 8:30 AM 8:45 AM 9:00 AM 9:15 AM 9:30 AM 9:45 AM 10:00 AM 10:15 …" at bounding box center [323, 275] width 581 height 1703
select select "9763"
select select "840"
select select "tentative"
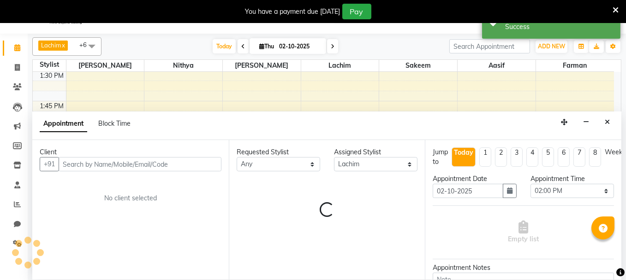
scroll to position [23, 0]
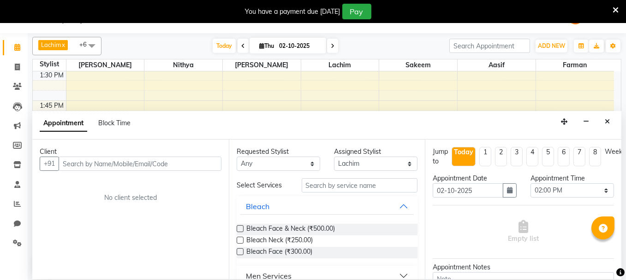
click at [196, 163] on input "text" at bounding box center [140, 164] width 163 height 14
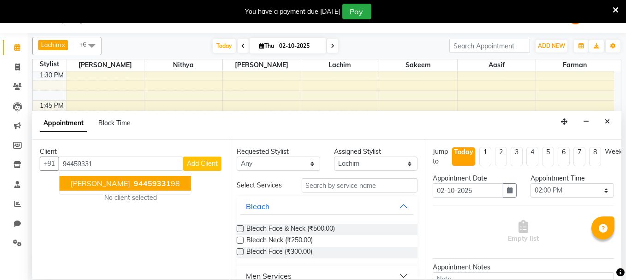
click at [134, 184] on span "94459331" at bounding box center [152, 183] width 37 height 9
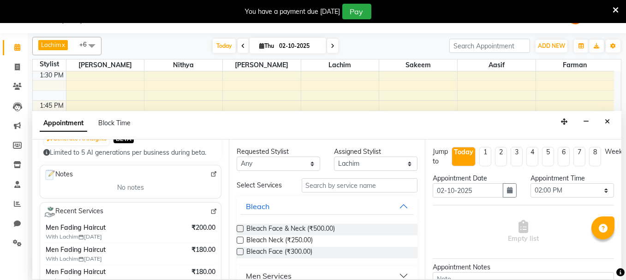
scroll to position [92, 0]
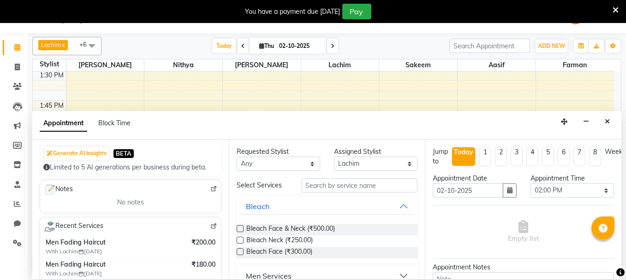
type input "9445933198"
click at [327, 180] on input "text" at bounding box center [360, 185] width 116 height 14
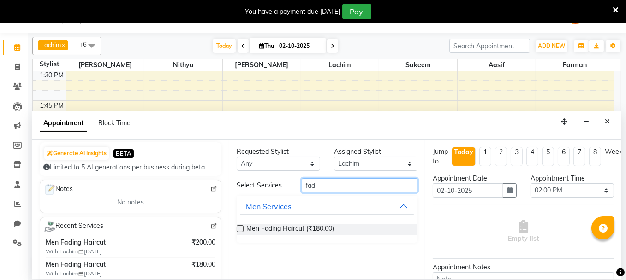
type input "fad"
click at [239, 226] on label at bounding box center [240, 228] width 7 height 7
click at [239, 227] on input "checkbox" at bounding box center [240, 230] width 6 height 6
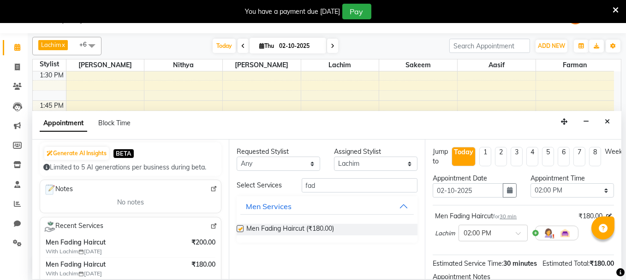
checkbox input "false"
click at [614, 248] on div "Jump to [DATE] 1 2 3 4 5 6 7 8 Weeks Appointment Date [DATE] Appointment Time S…" at bounding box center [523, 210] width 196 height 140
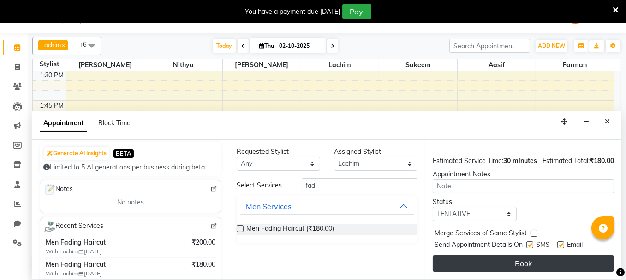
click at [563, 255] on button "Book" at bounding box center [522, 263] width 181 height 17
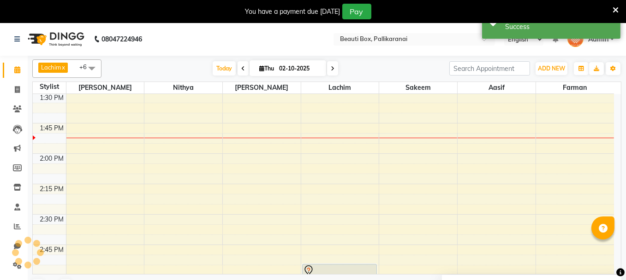
scroll to position [0, 0]
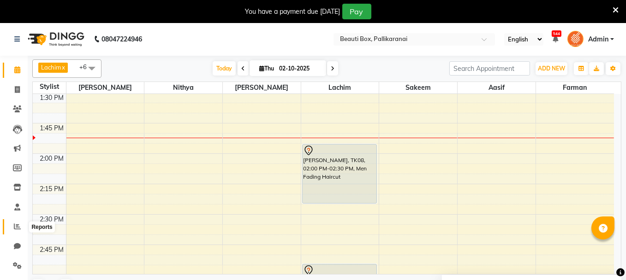
click at [15, 225] on icon at bounding box center [17, 226] width 7 height 7
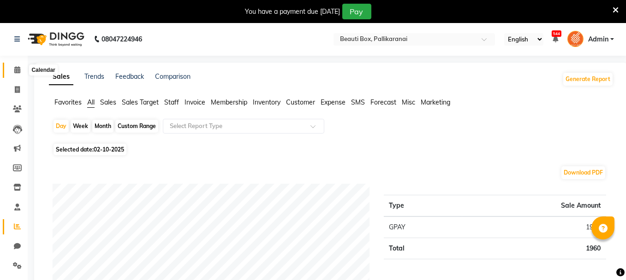
click at [18, 67] on icon at bounding box center [17, 69] width 6 height 7
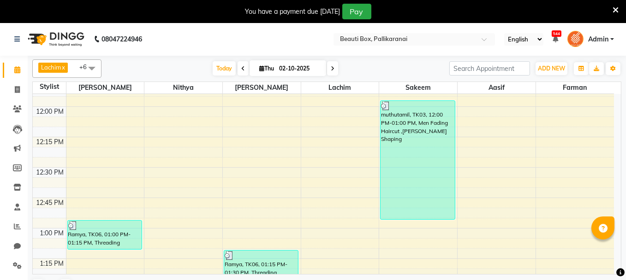
scroll to position [632, 0]
